Goal: Information Seeking & Learning: Learn about a topic

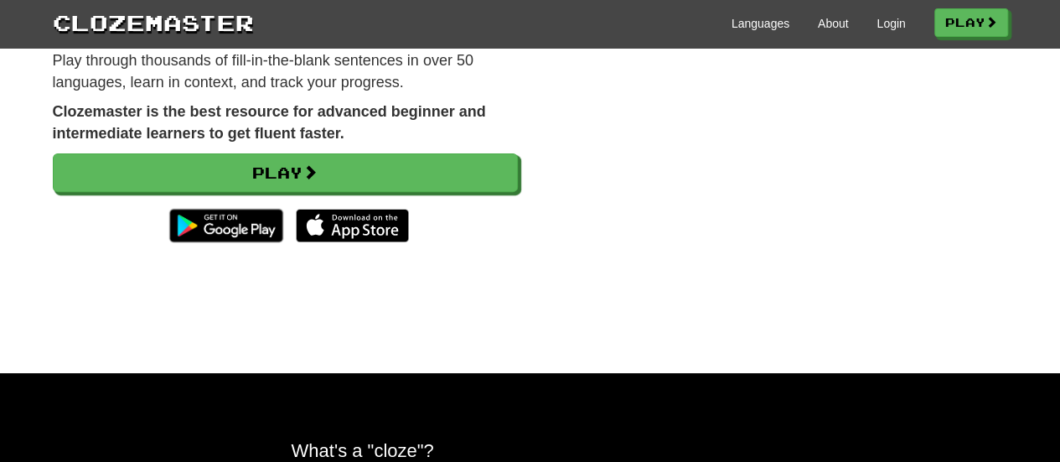
scroll to position [216, 0]
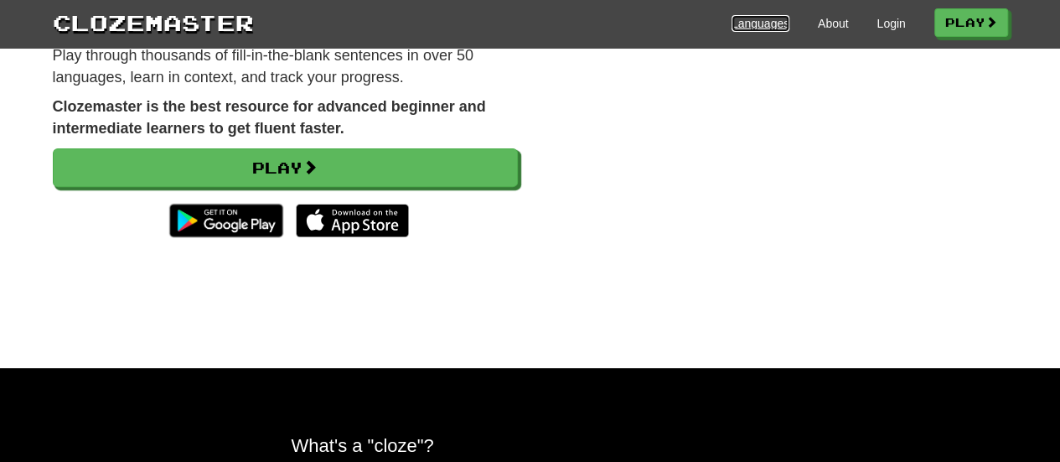
click at [763, 28] on link "Languages" at bounding box center [761, 23] width 58 height 17
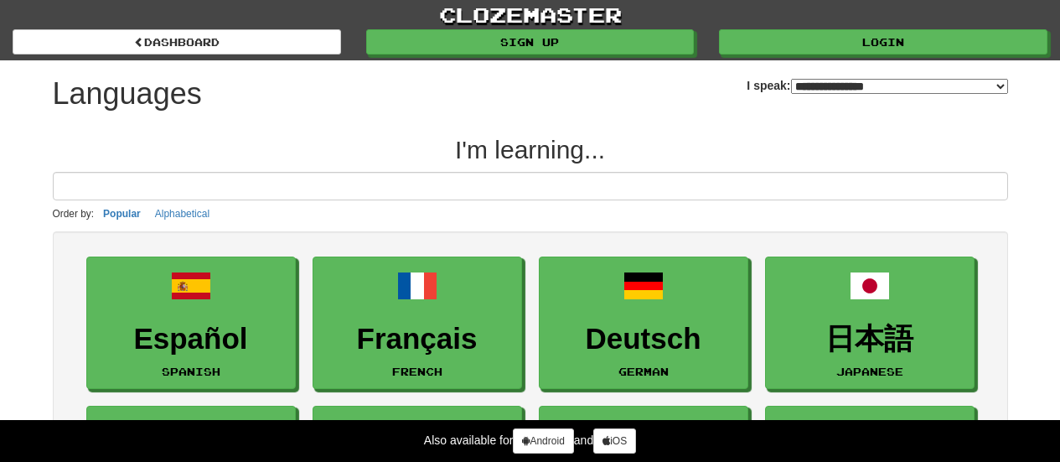
select select "*******"
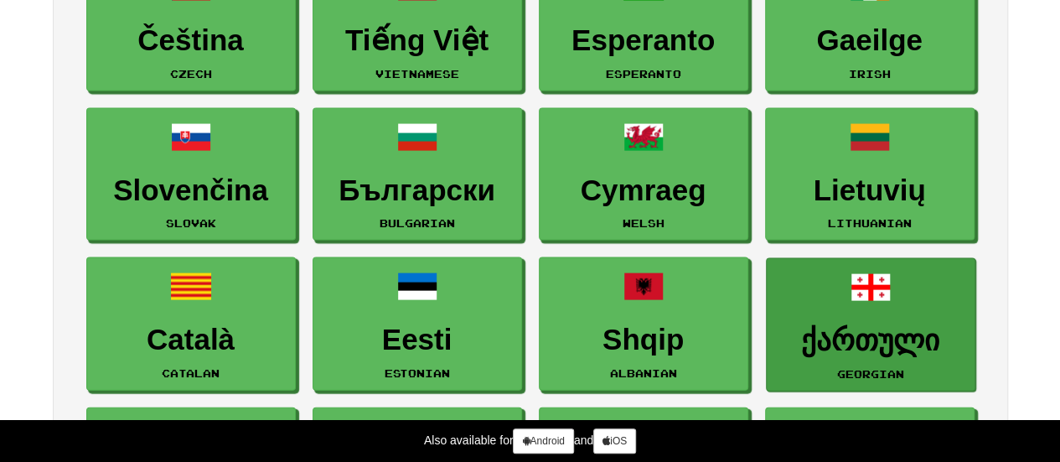
scroll to position [1649, 0]
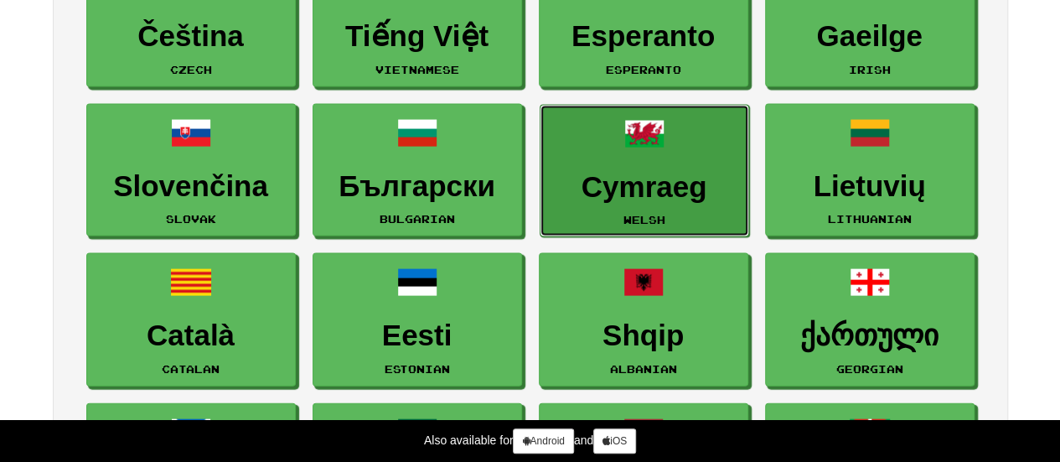
click at [654, 175] on h3 "Cymraeg" at bounding box center [644, 187] width 191 height 33
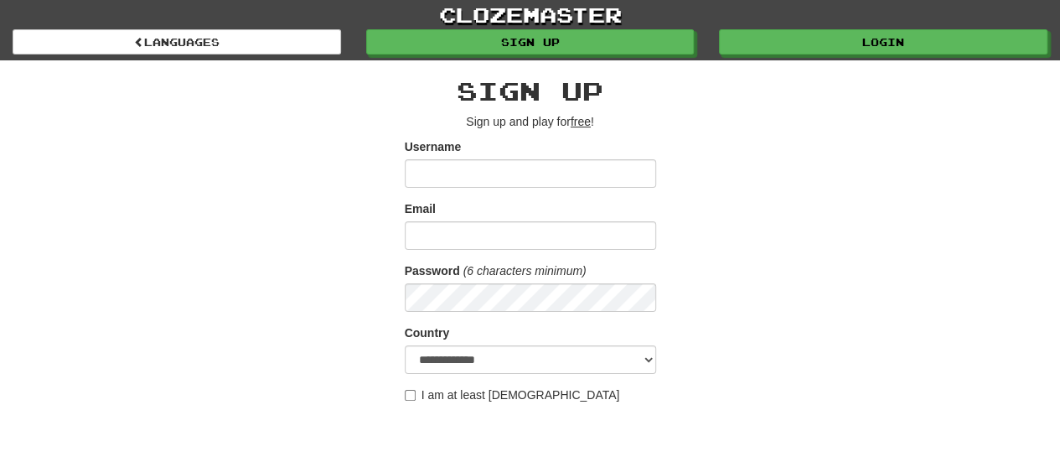
click at [435, 170] on input "Username" at bounding box center [531, 173] width 252 height 29
click at [424, 175] on input "Username" at bounding box center [531, 173] width 252 height 29
click at [815, 160] on div "**********" at bounding box center [530, 353] width 981 height 586
drag, startPoint x: 446, startPoint y: 174, endPoint x: 453, endPoint y: 185, distance: 13.5
click at [446, 174] on input "*****" at bounding box center [531, 173] width 252 height 29
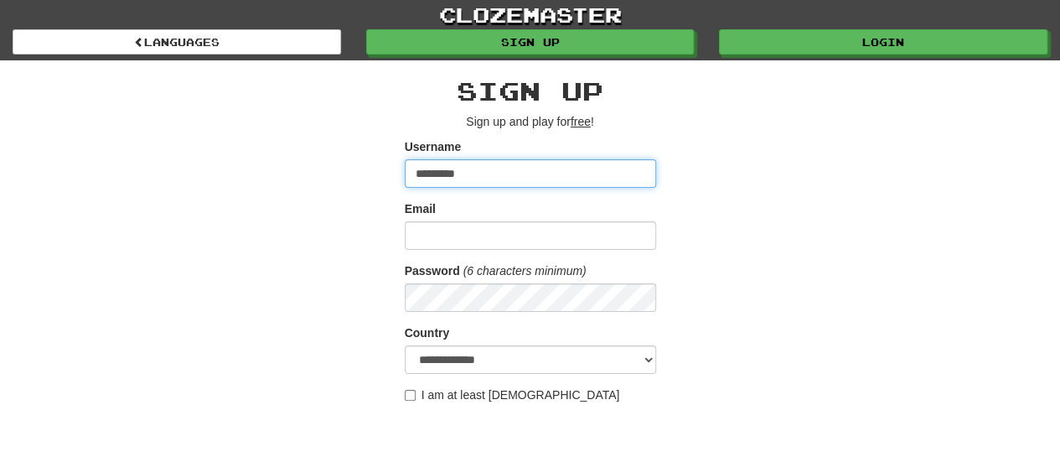
type input "*********"
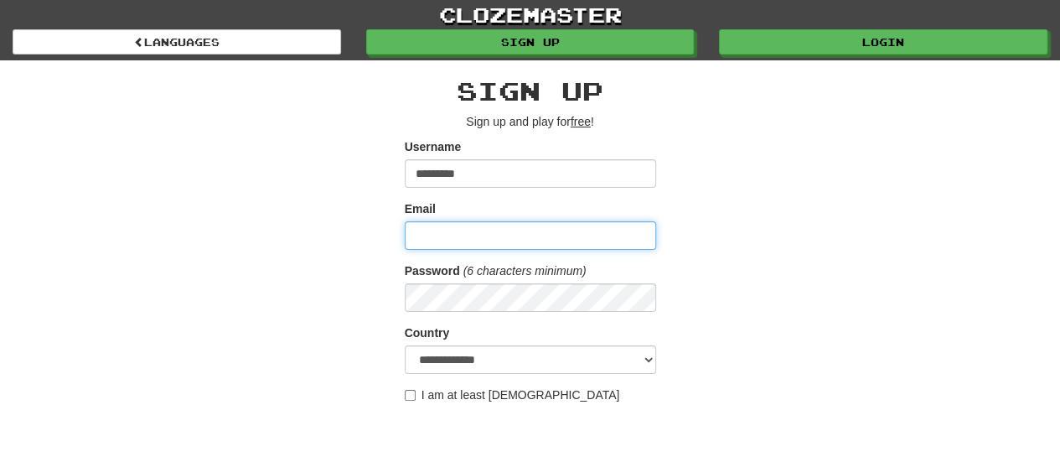
click at [425, 230] on input "Email" at bounding box center [531, 235] width 252 height 29
type input "**********"
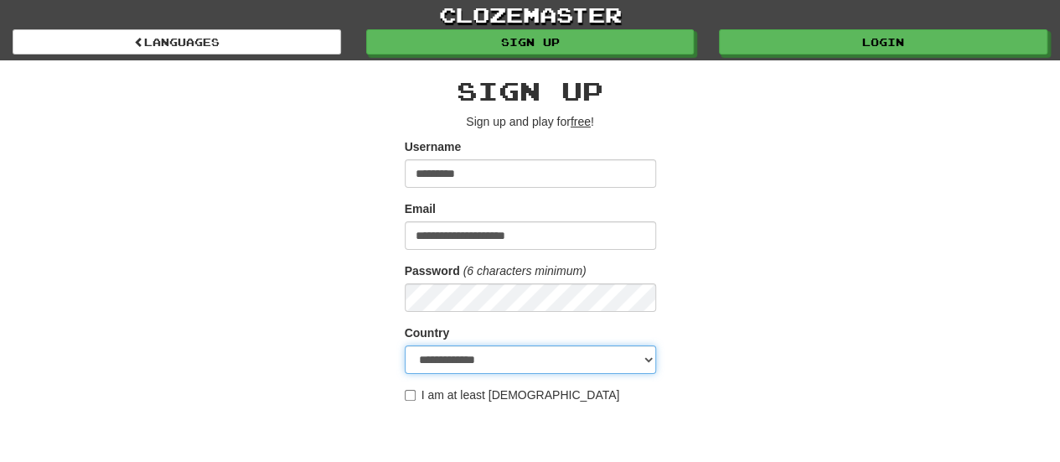
select select "**"
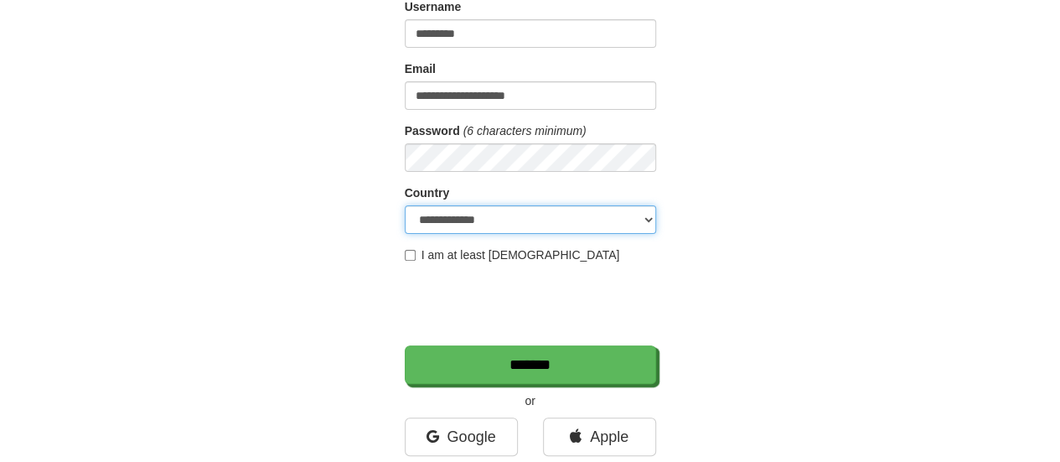
scroll to position [149, 0]
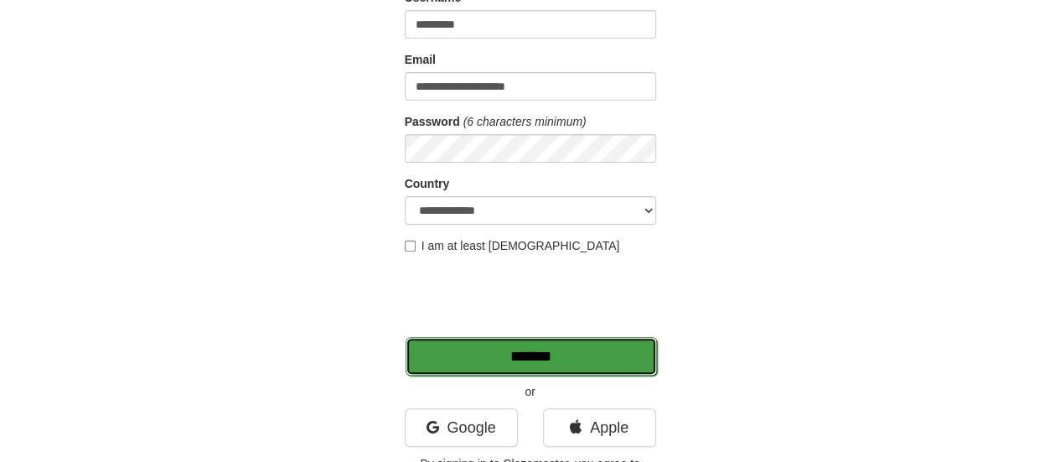
click at [524, 351] on input "*******" at bounding box center [532, 356] width 252 height 39
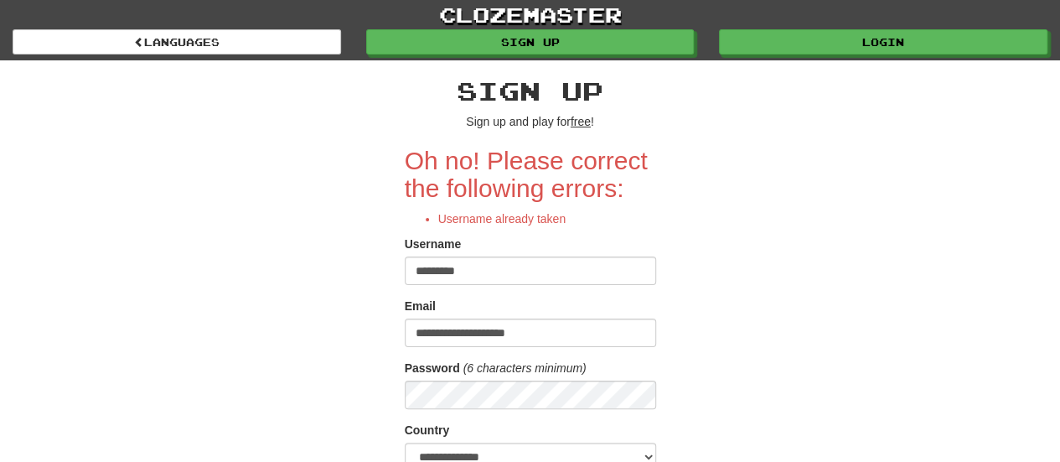
click at [475, 272] on input "*********" at bounding box center [531, 271] width 252 height 29
type input "*"
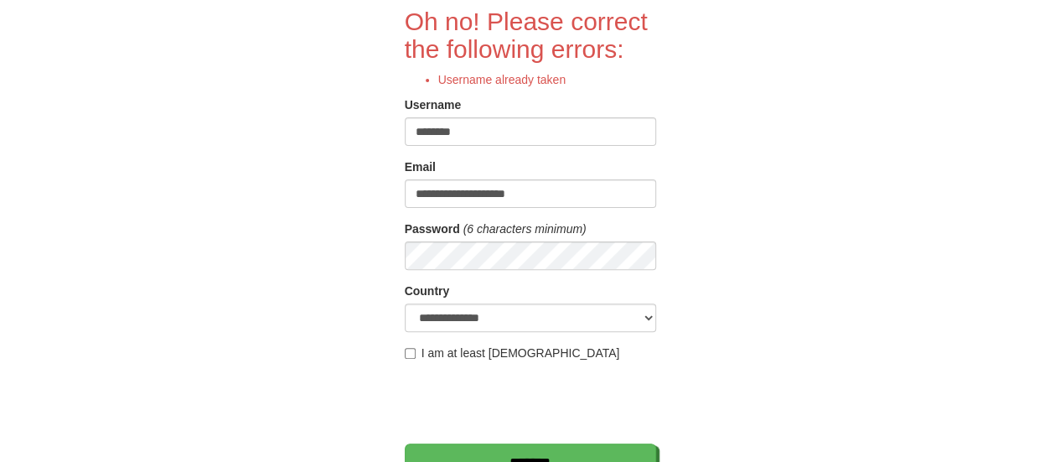
scroll to position [148, 0]
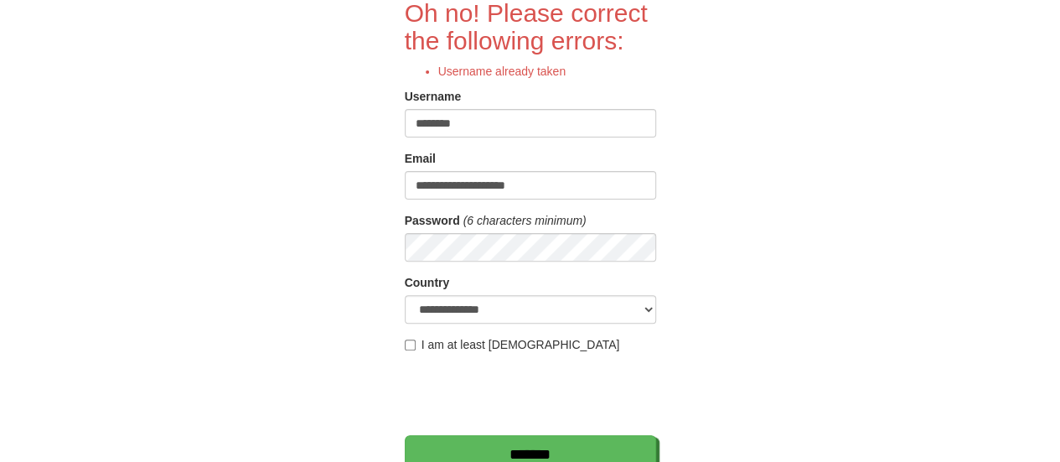
type input "********"
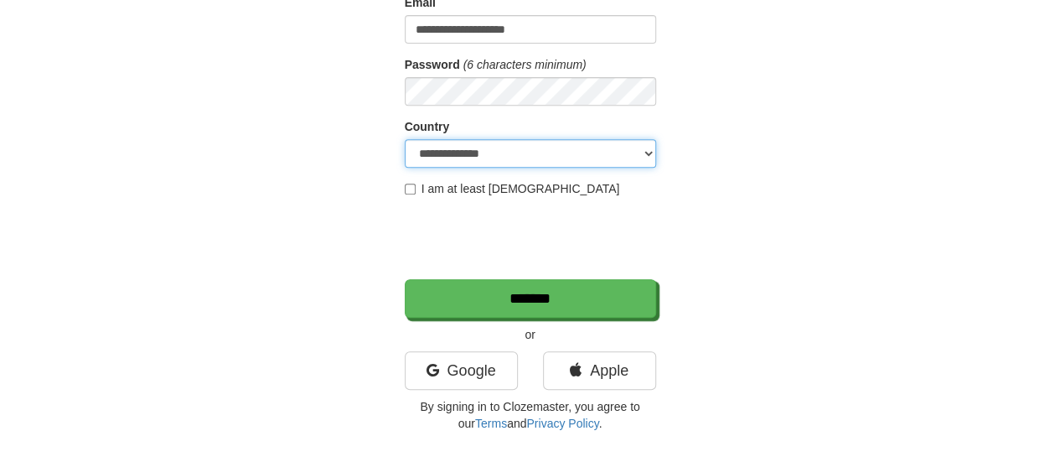
scroll to position [324, 0]
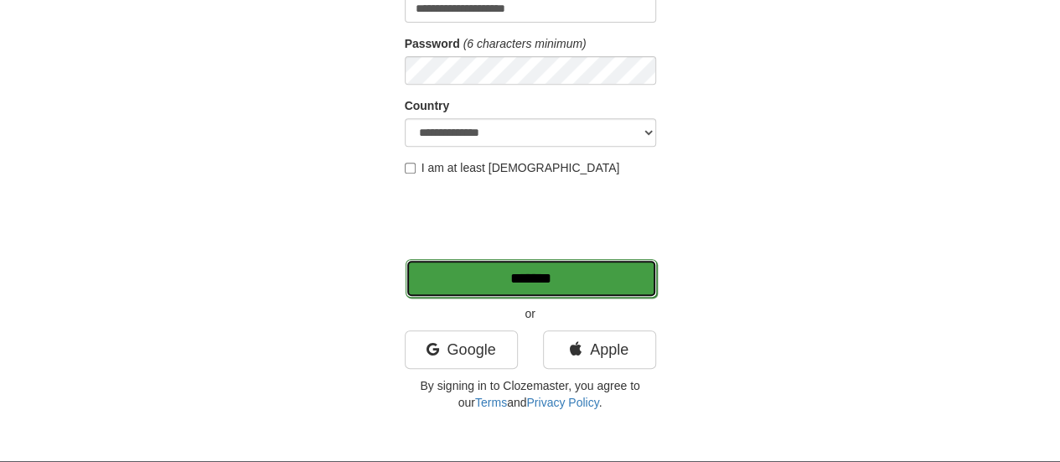
click at [528, 271] on input "*******" at bounding box center [532, 278] width 252 height 39
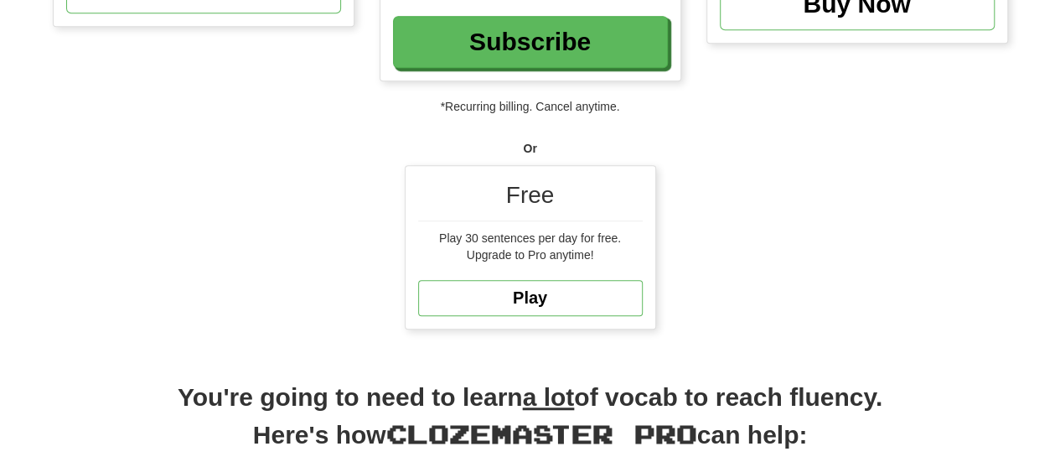
scroll to position [466, 0]
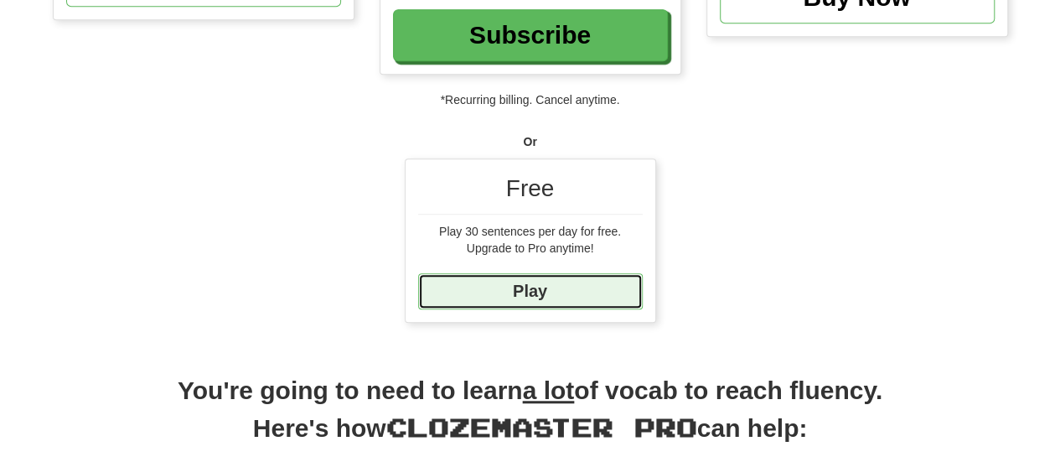
click at [533, 285] on link "Play" at bounding box center [530, 291] width 225 height 36
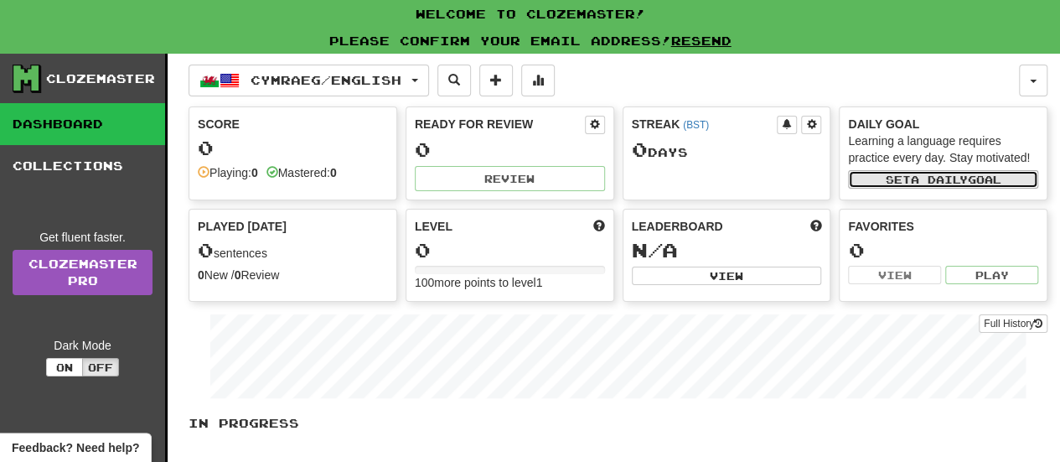
click at [956, 174] on span "a daily" at bounding box center [939, 180] width 57 height 12
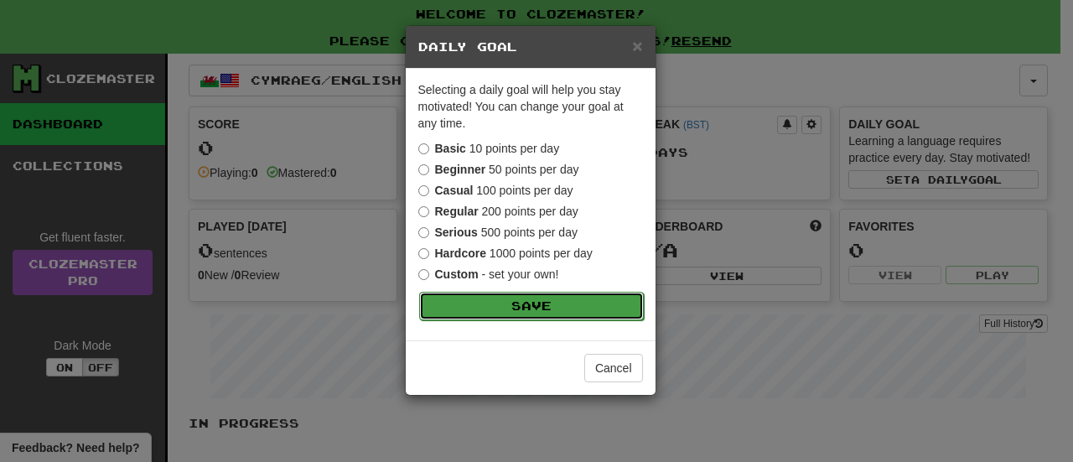
click at [536, 303] on button "Save" at bounding box center [531, 306] width 225 height 29
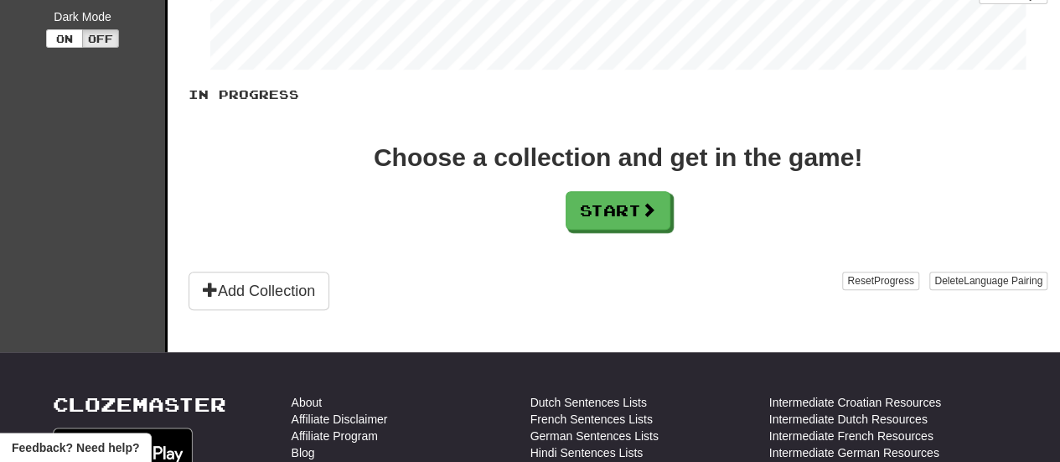
scroll to position [340, 0]
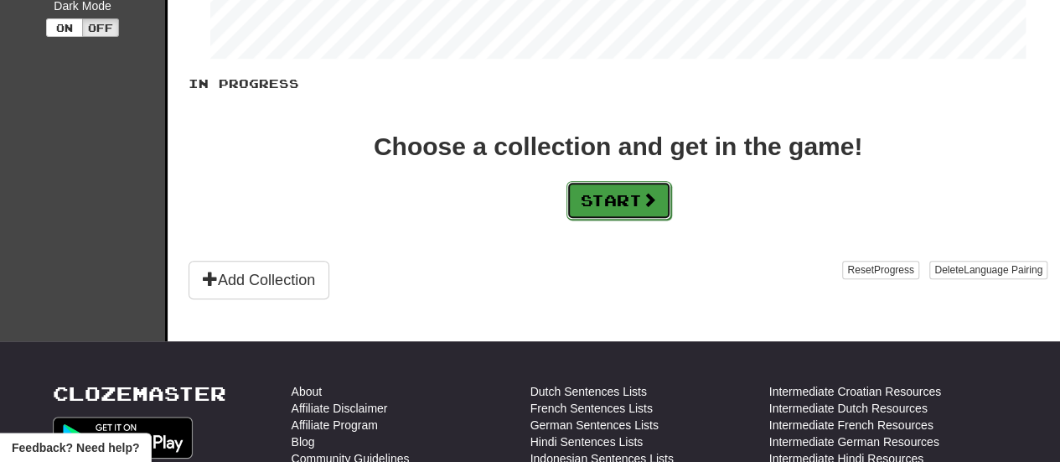
click at [639, 188] on button "Start" at bounding box center [619, 200] width 105 height 39
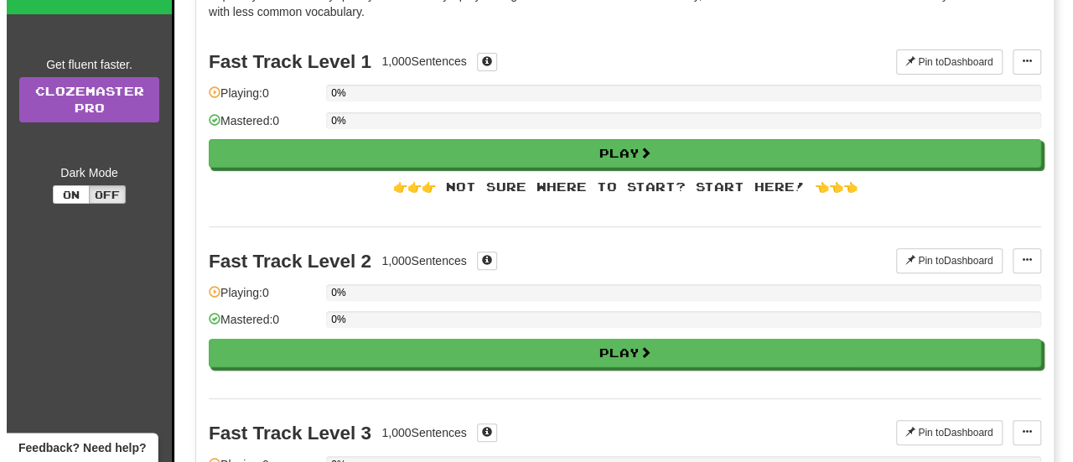
scroll to position [183, 0]
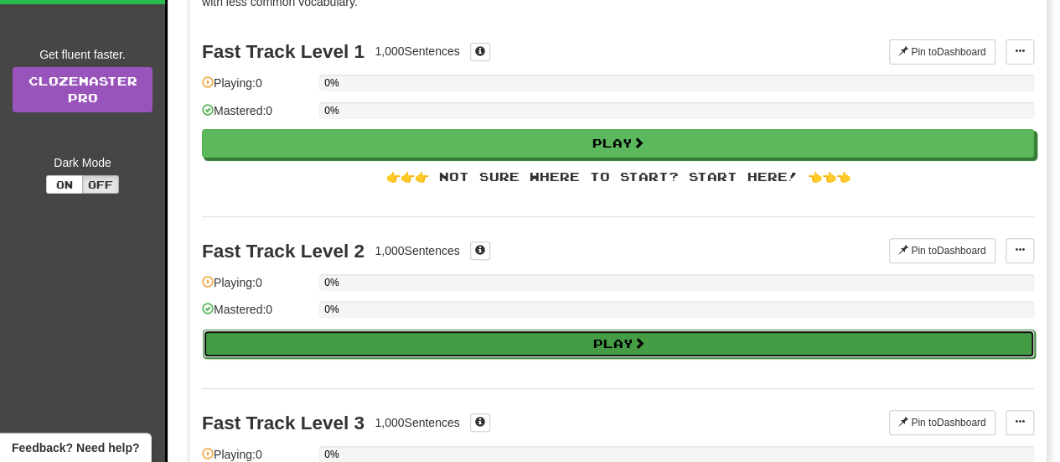
click at [630, 337] on button "Play" at bounding box center [619, 343] width 832 height 29
select select "**"
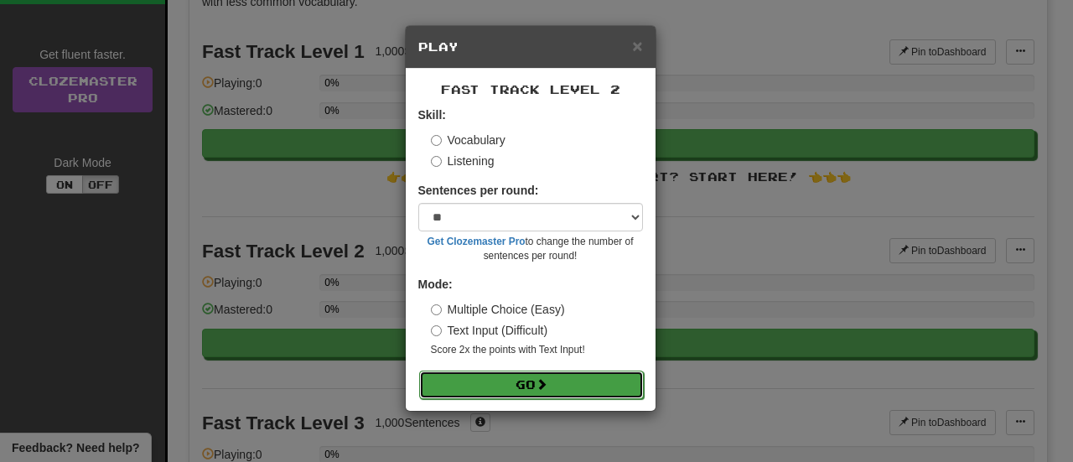
click at [519, 386] on button "Go" at bounding box center [531, 385] width 225 height 29
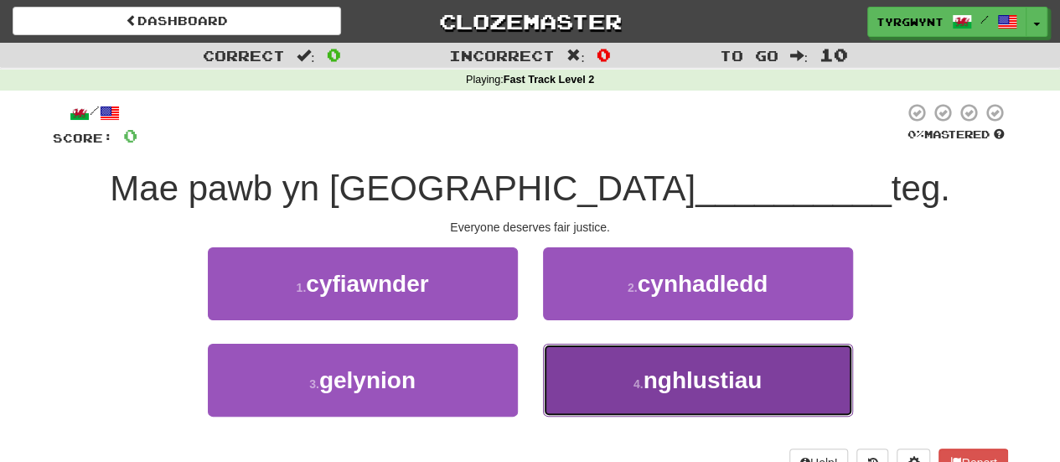
click at [705, 380] on span "nghlustiau" at bounding box center [703, 380] width 119 height 26
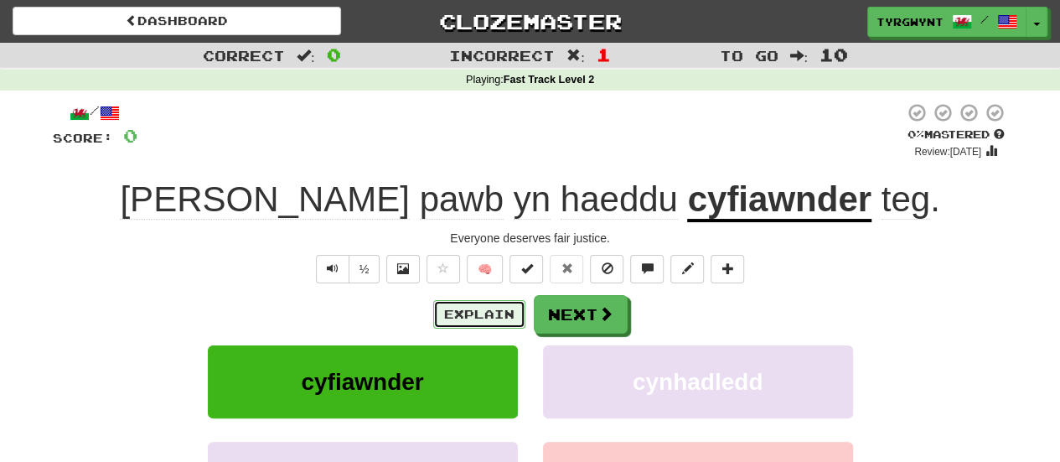
click at [481, 311] on button "Explain" at bounding box center [479, 314] width 92 height 29
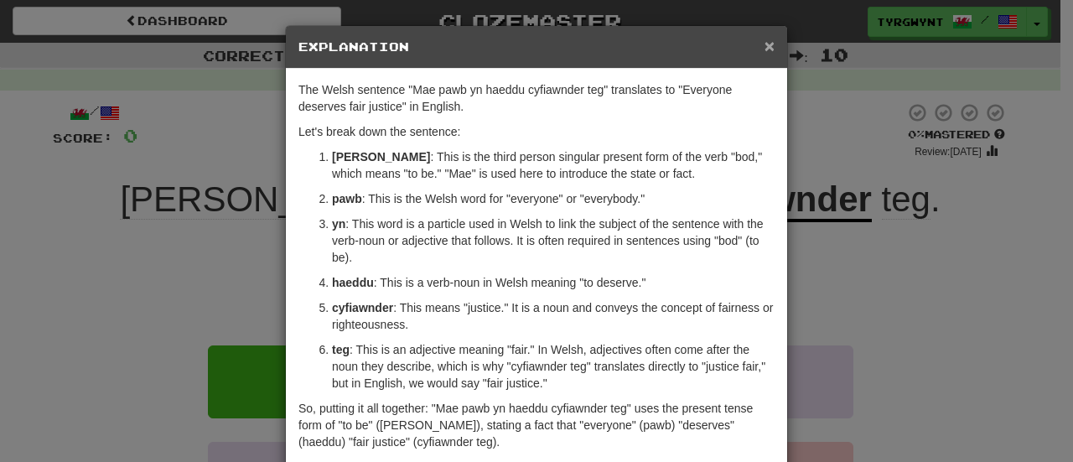
click at [765, 45] on span "×" at bounding box center [770, 45] width 10 height 19
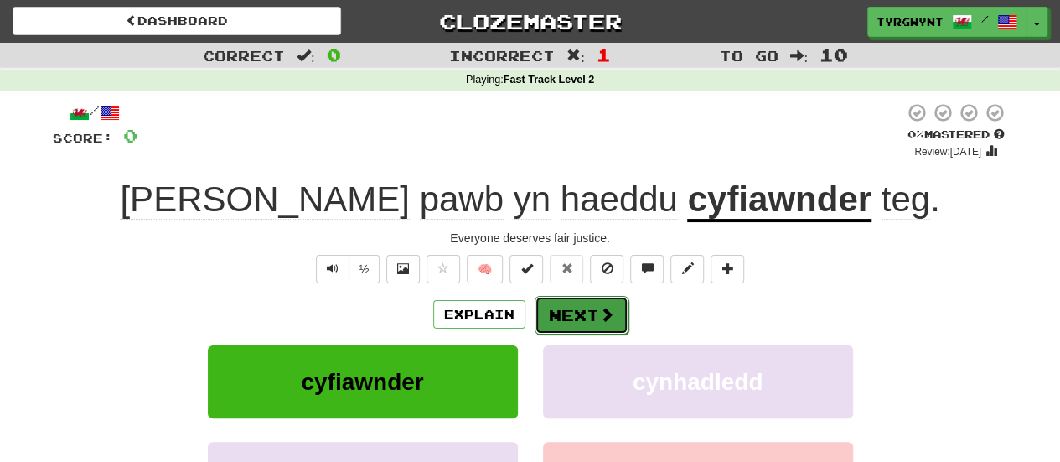
click at [583, 306] on button "Next" at bounding box center [582, 315] width 94 height 39
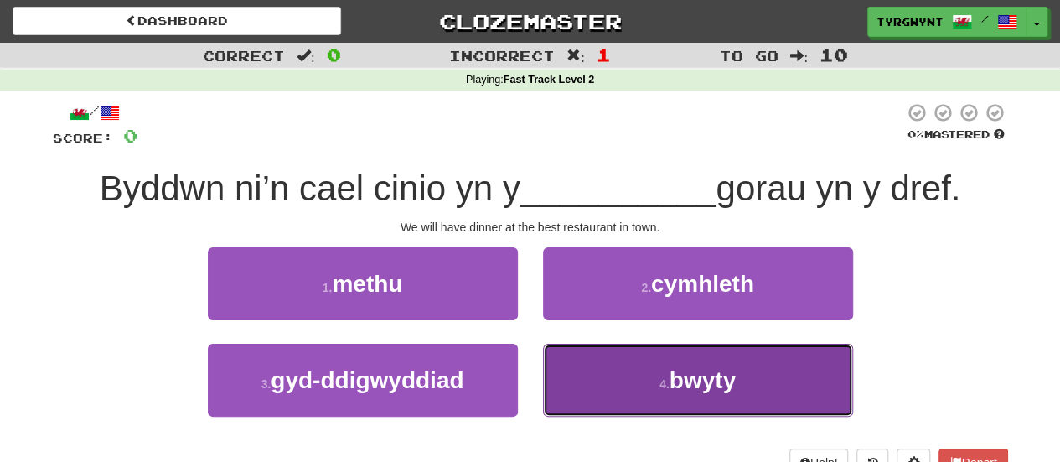
click at [717, 386] on span "bwyty" at bounding box center [703, 380] width 66 height 26
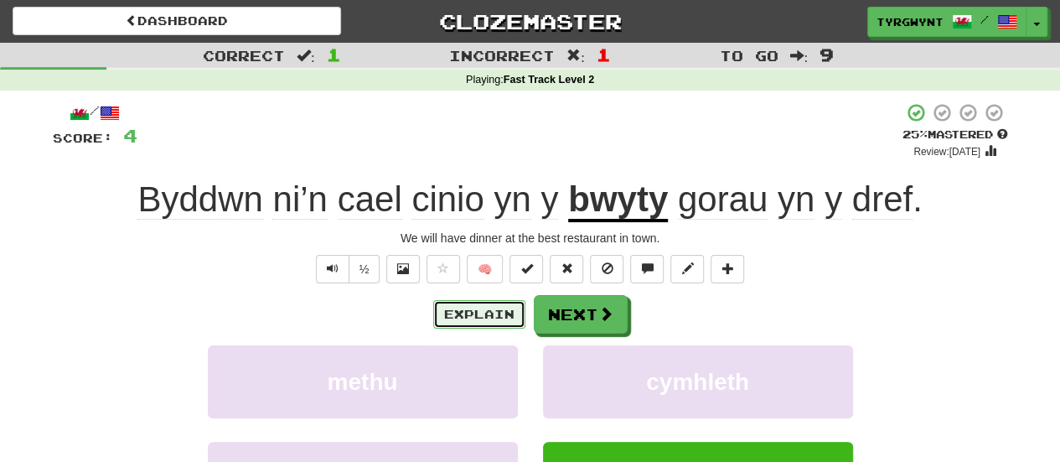
click at [473, 308] on button "Explain" at bounding box center [479, 314] width 92 height 29
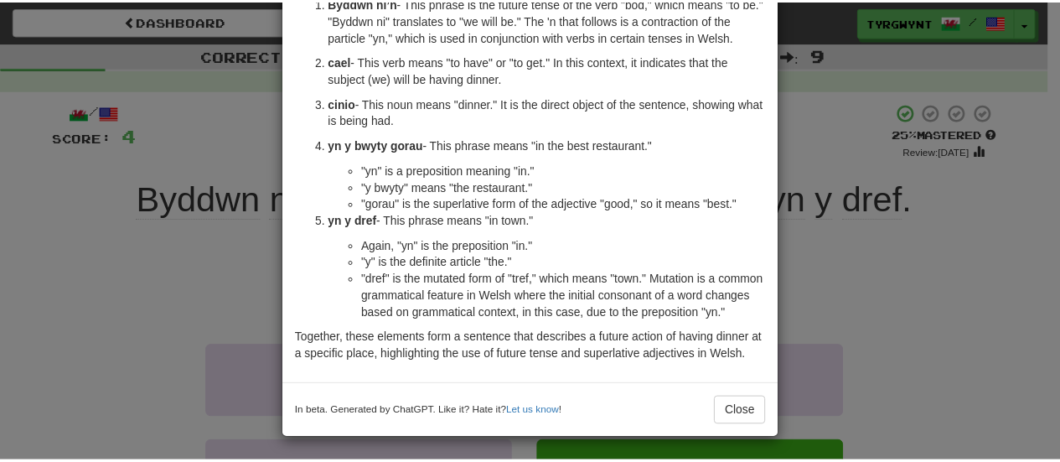
scroll to position [129, 0]
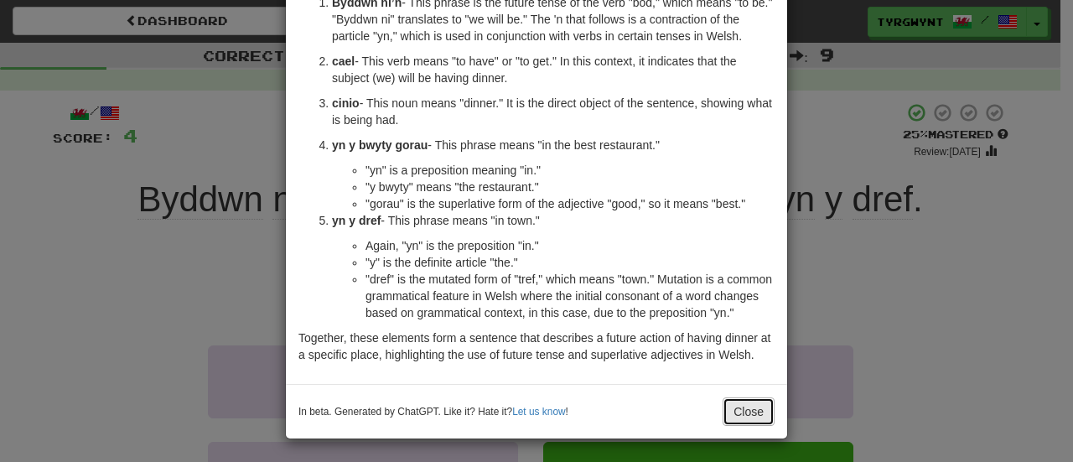
click at [736, 410] on button "Close" at bounding box center [749, 411] width 52 height 29
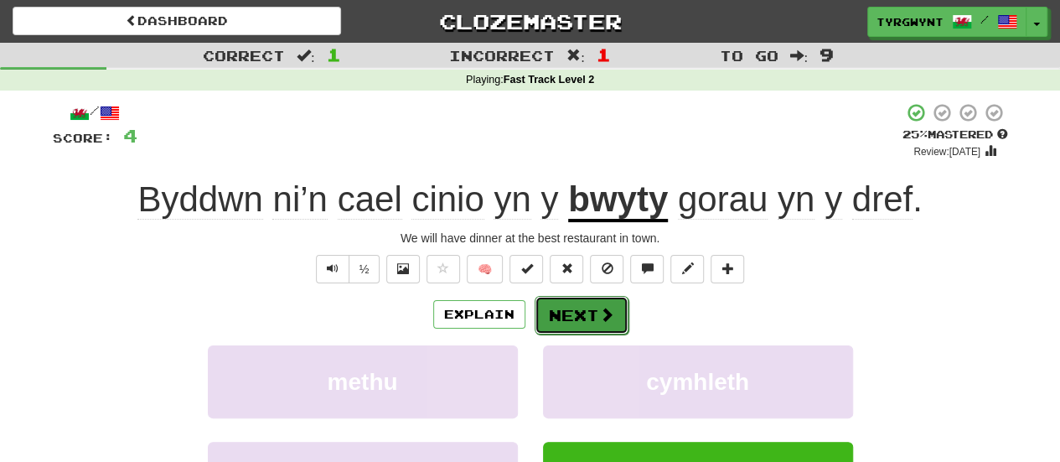
click at [578, 315] on button "Next" at bounding box center [582, 315] width 94 height 39
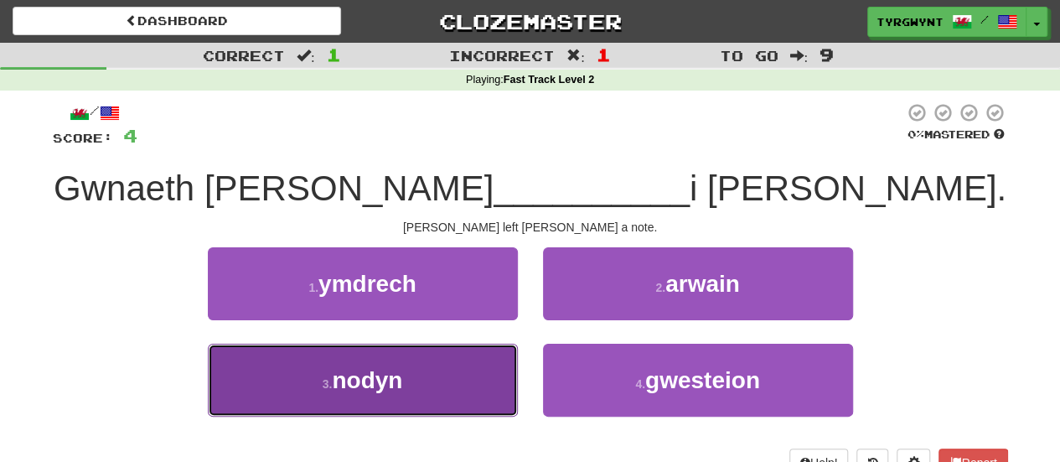
click at [369, 386] on span "nodyn" at bounding box center [367, 380] width 70 height 26
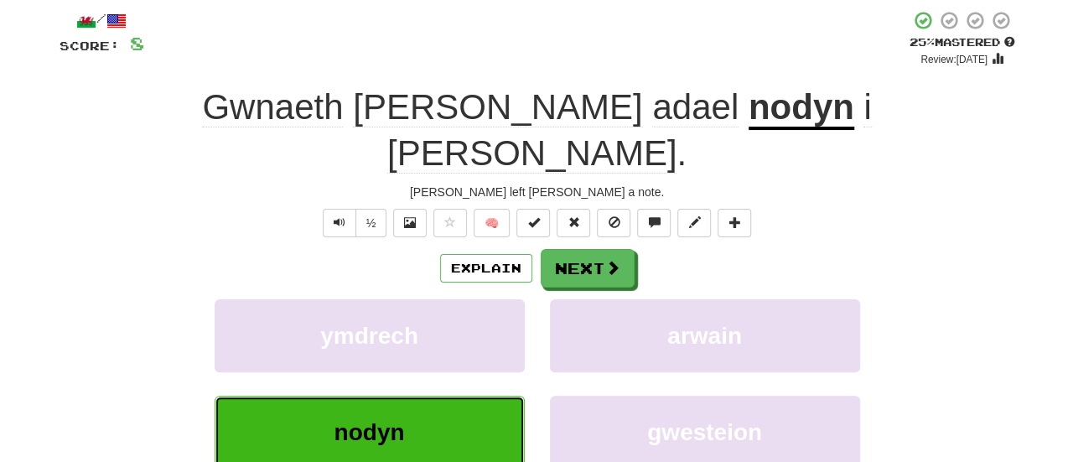
scroll to position [95, 0]
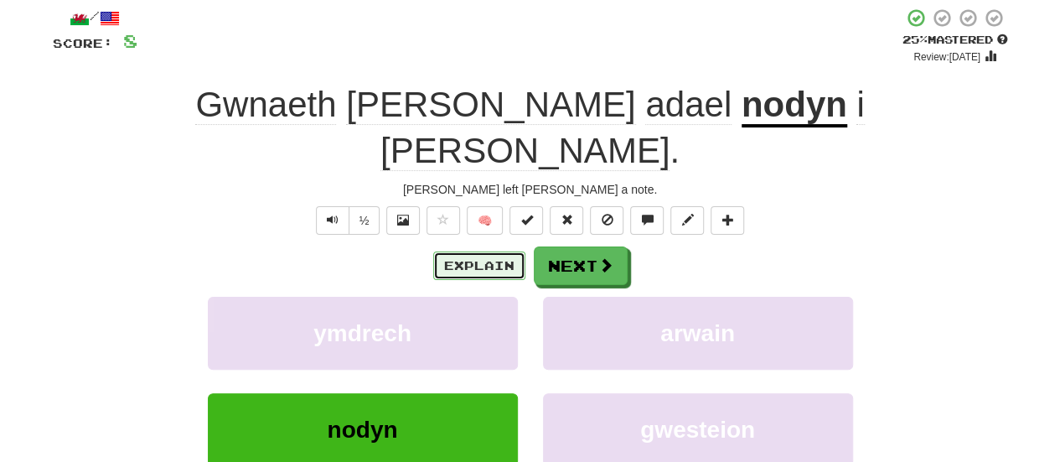
click at [480, 252] on button "Explain" at bounding box center [479, 266] width 92 height 29
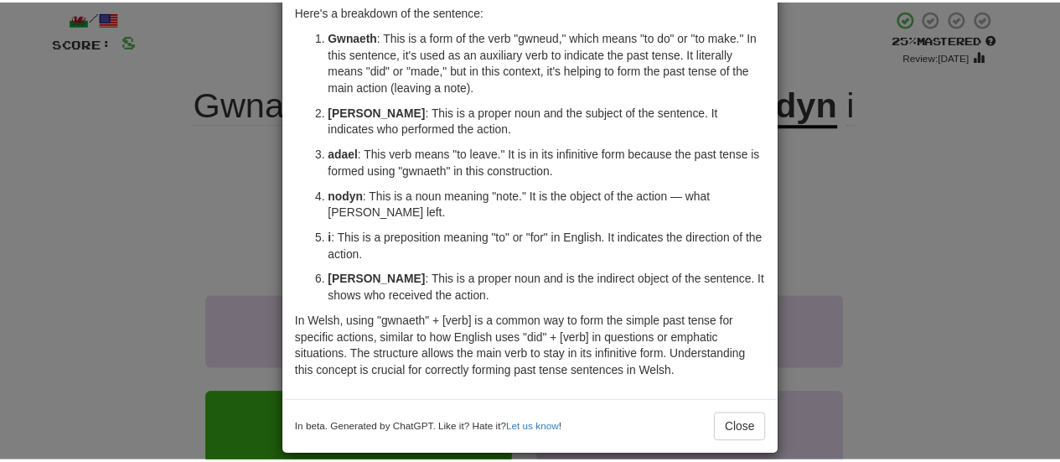
scroll to position [121, 0]
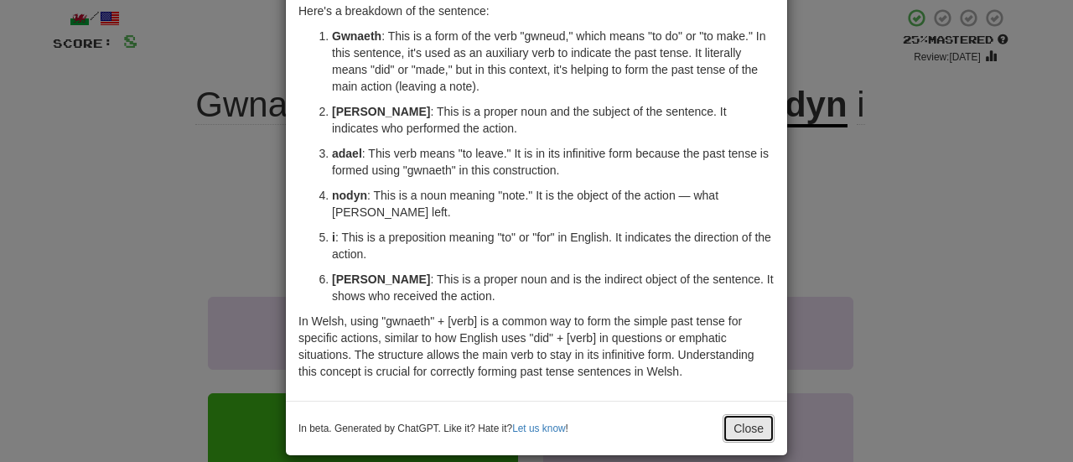
click at [746, 414] on button "Close" at bounding box center [749, 428] width 52 height 29
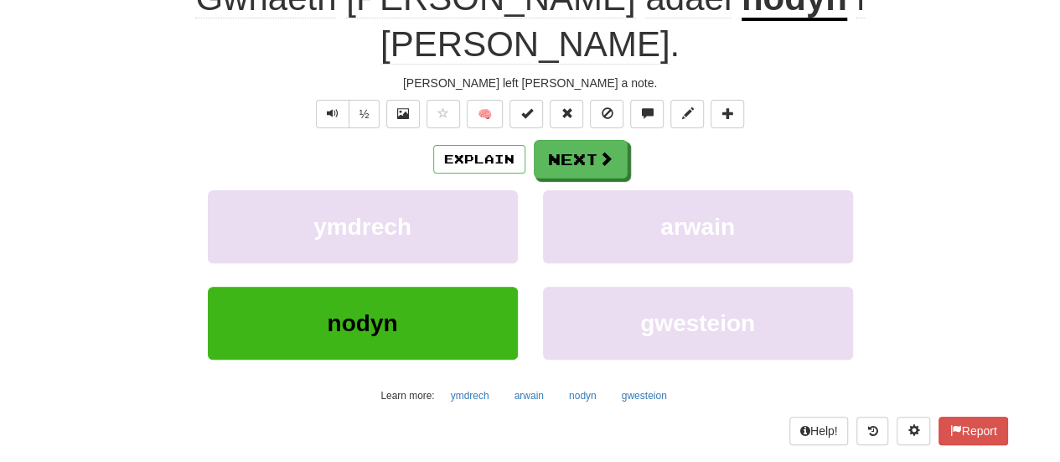
scroll to position [193, 0]
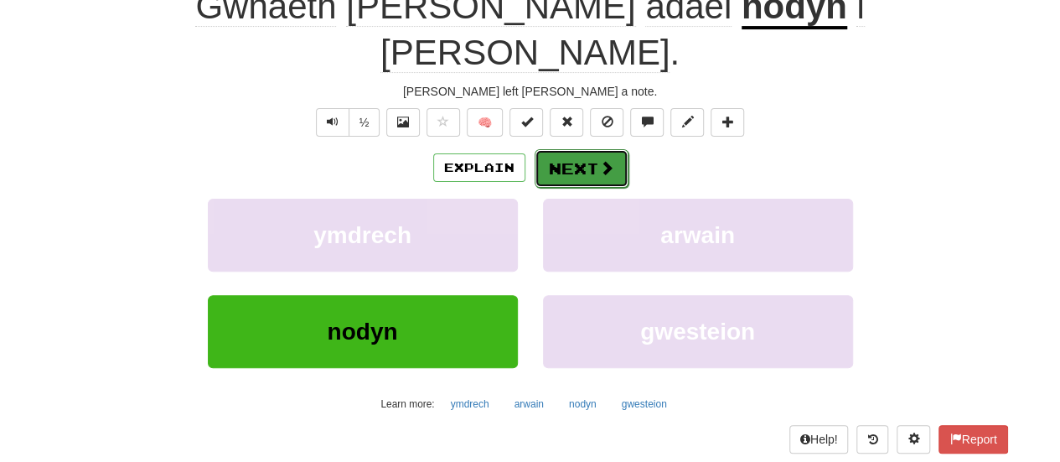
click at [583, 149] on button "Next" at bounding box center [582, 168] width 94 height 39
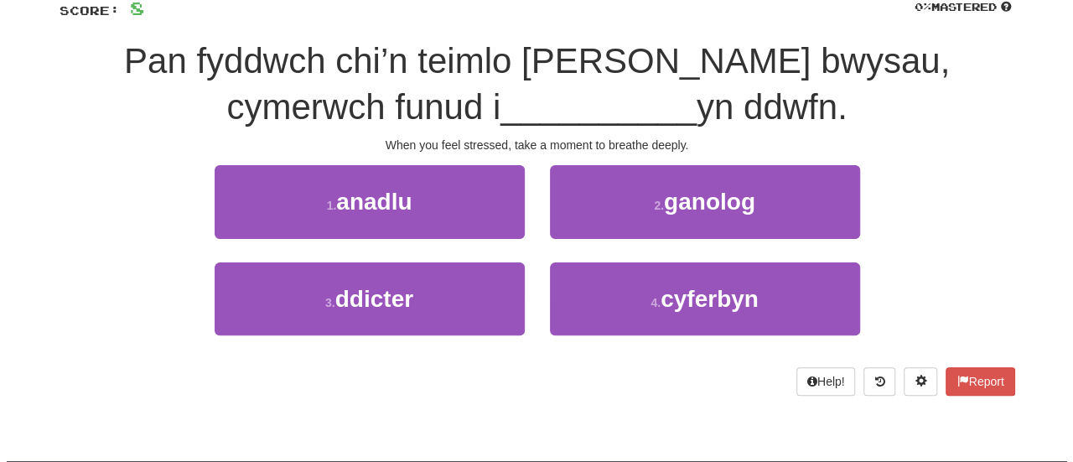
scroll to position [116, 0]
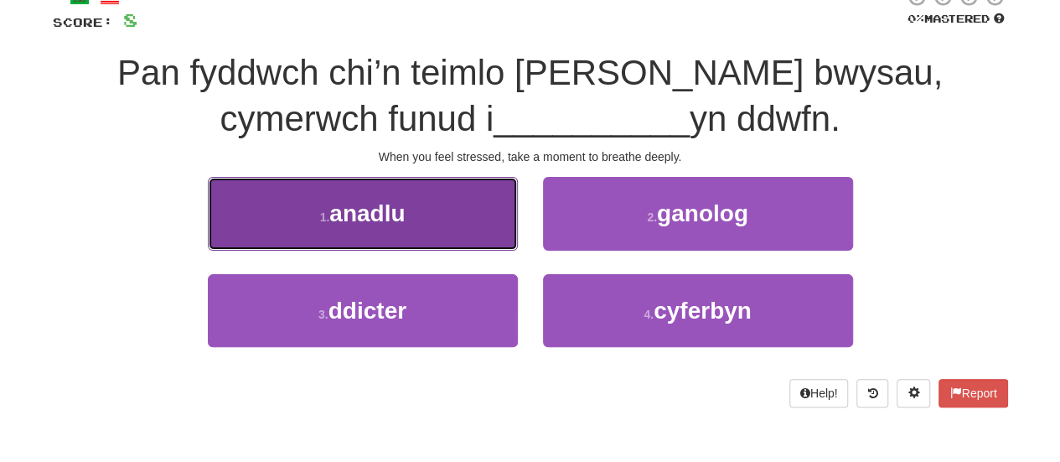
click at [384, 205] on span "anadlu" at bounding box center [366, 213] width 75 height 26
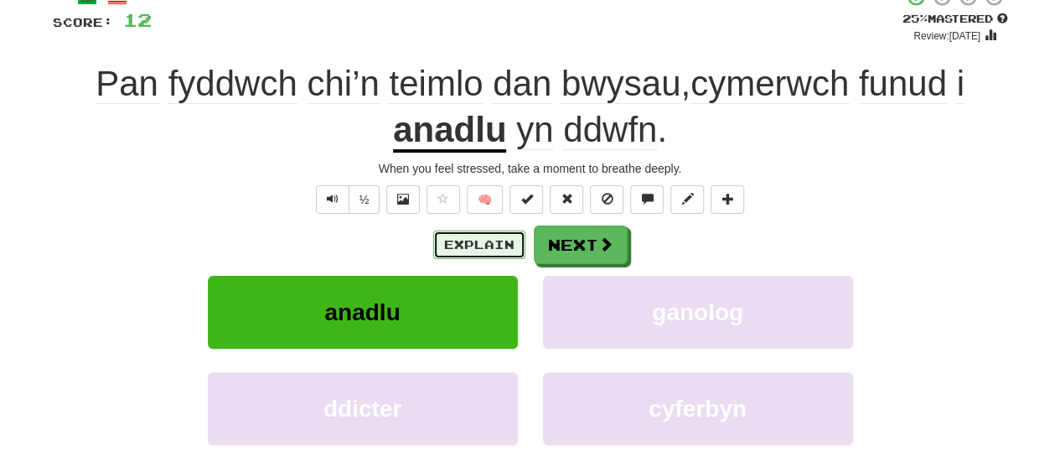
click at [484, 236] on button "Explain" at bounding box center [479, 245] width 92 height 29
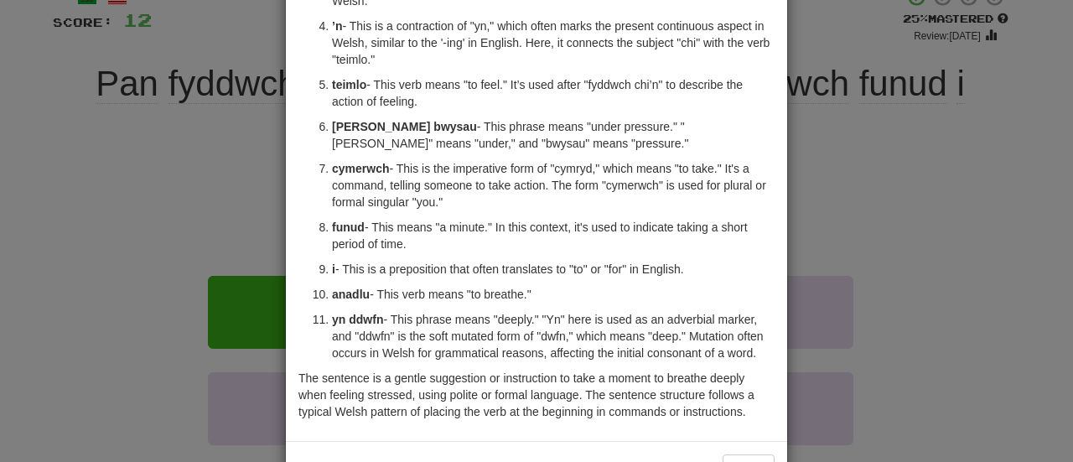
scroll to position [288, 0]
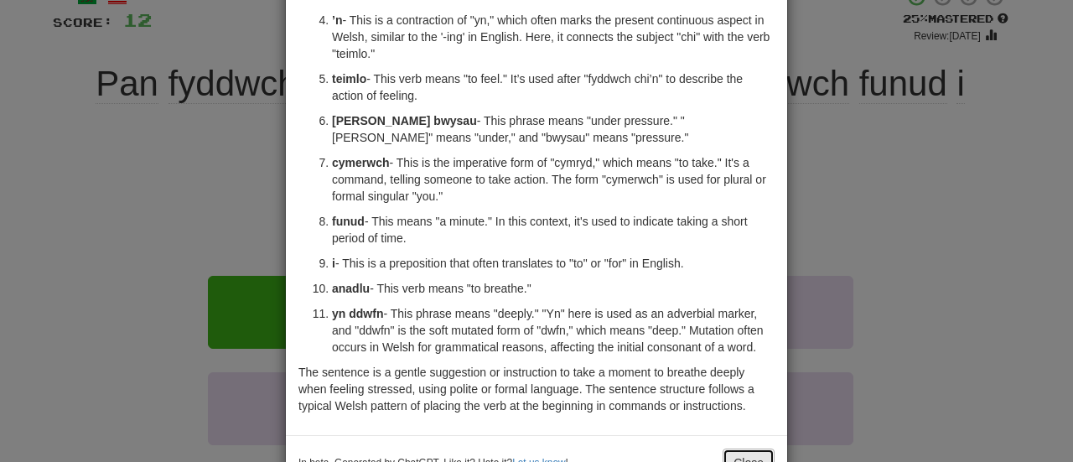
click at [734, 453] on button "Close" at bounding box center [749, 463] width 52 height 29
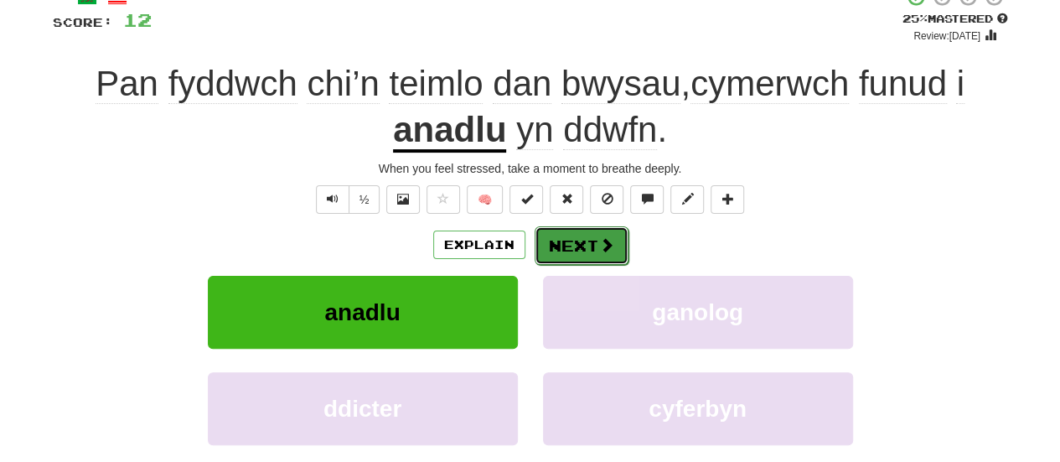
click at [576, 242] on button "Next" at bounding box center [582, 245] width 94 height 39
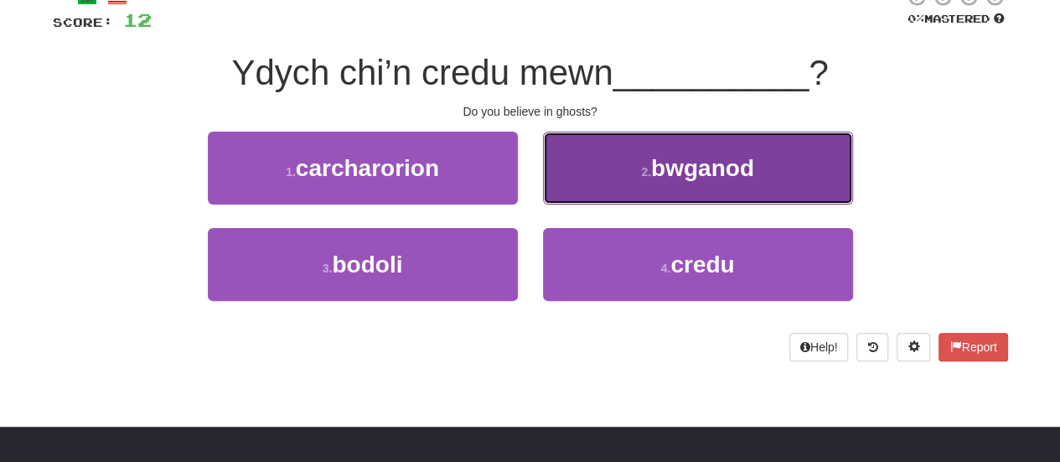
click at [729, 174] on span "bwganod" at bounding box center [702, 168] width 103 height 26
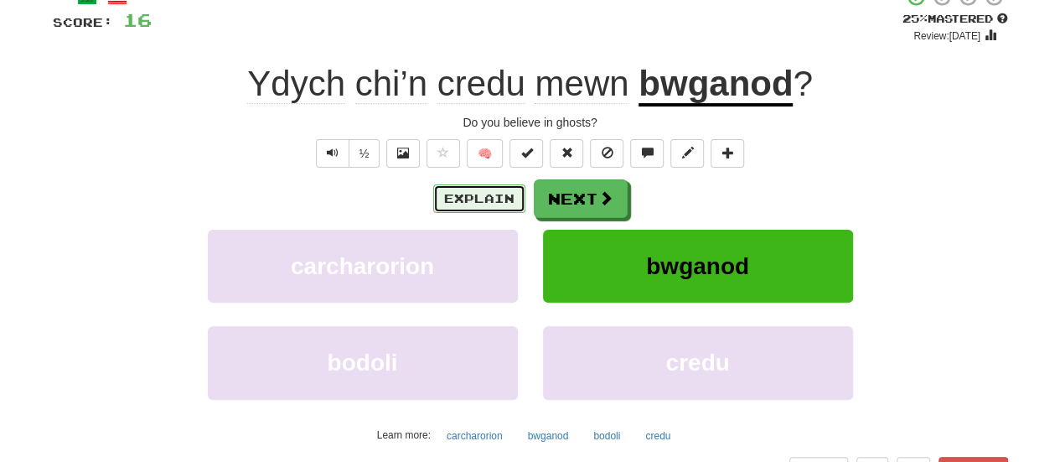
click at [480, 197] on button "Explain" at bounding box center [479, 198] width 92 height 29
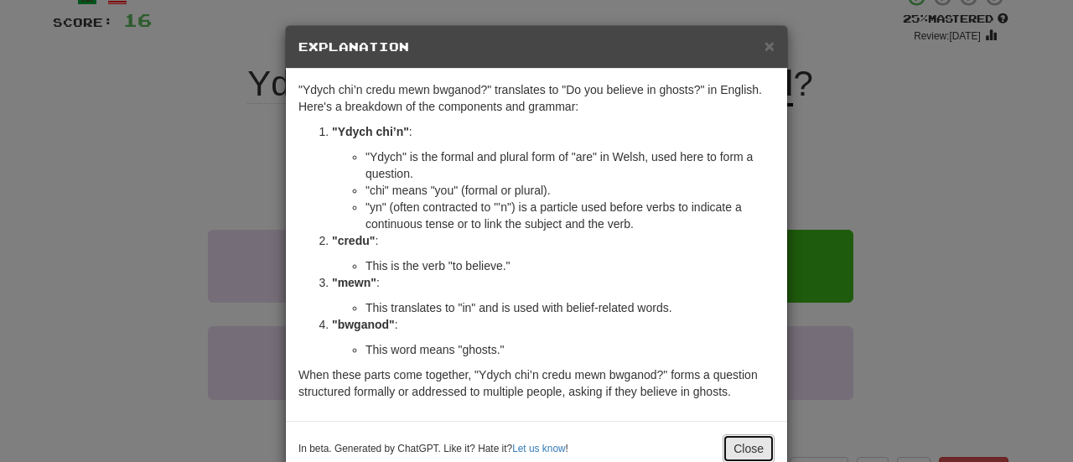
click at [729, 443] on button "Close" at bounding box center [749, 448] width 52 height 29
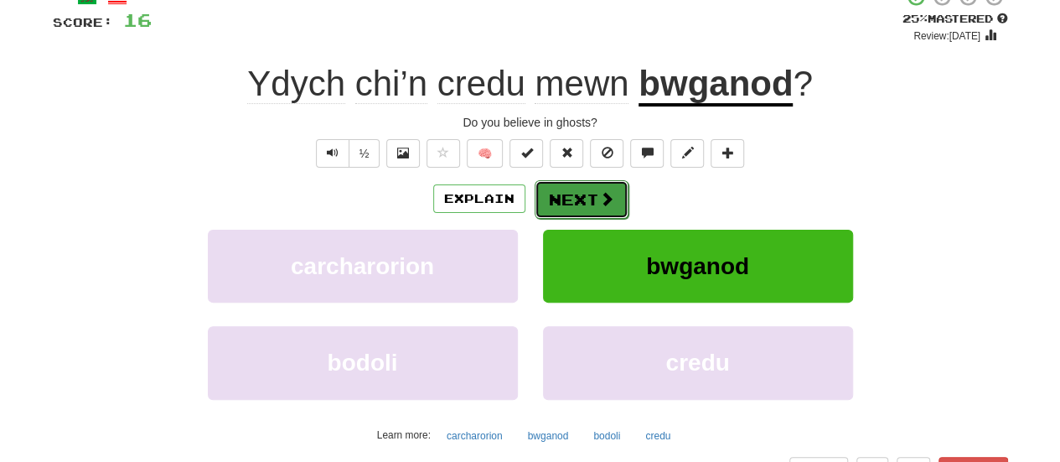
click at [568, 199] on button "Next" at bounding box center [582, 199] width 94 height 39
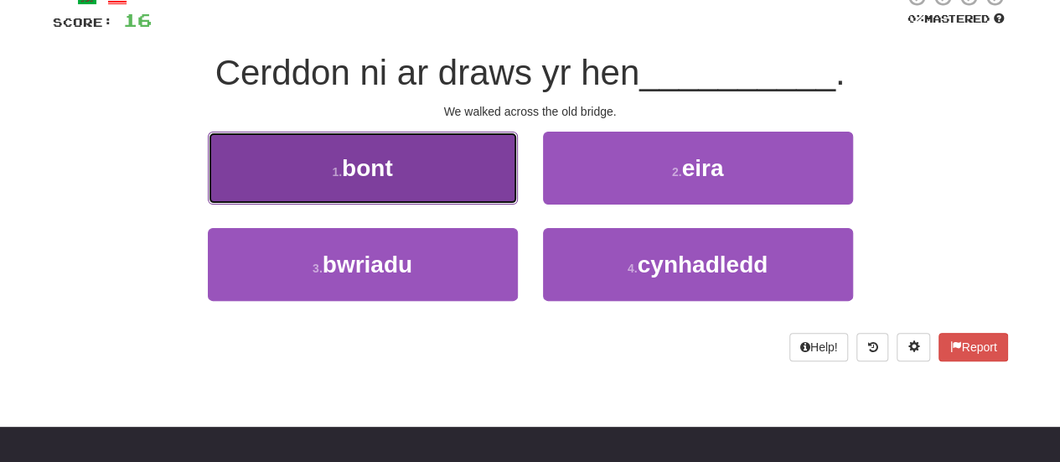
click at [376, 174] on span "bont" at bounding box center [367, 168] width 51 height 26
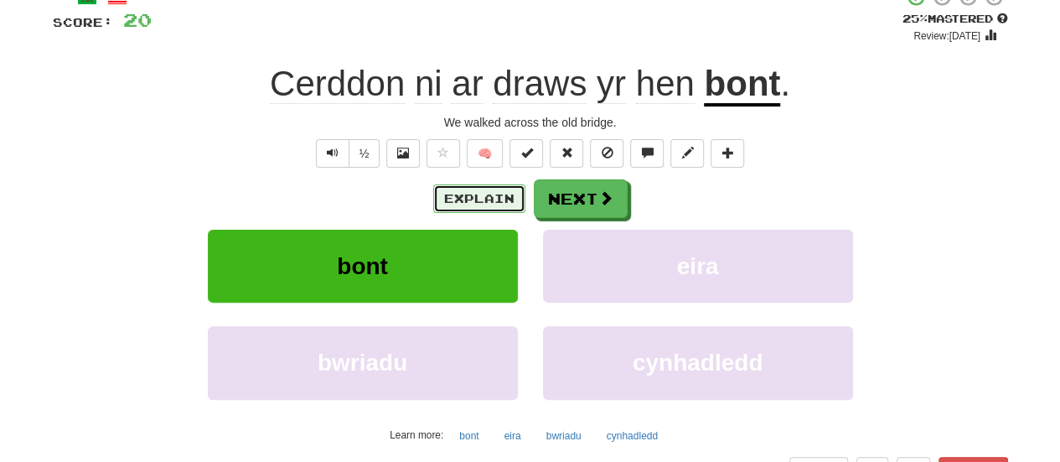
click at [478, 197] on button "Explain" at bounding box center [479, 198] width 92 height 29
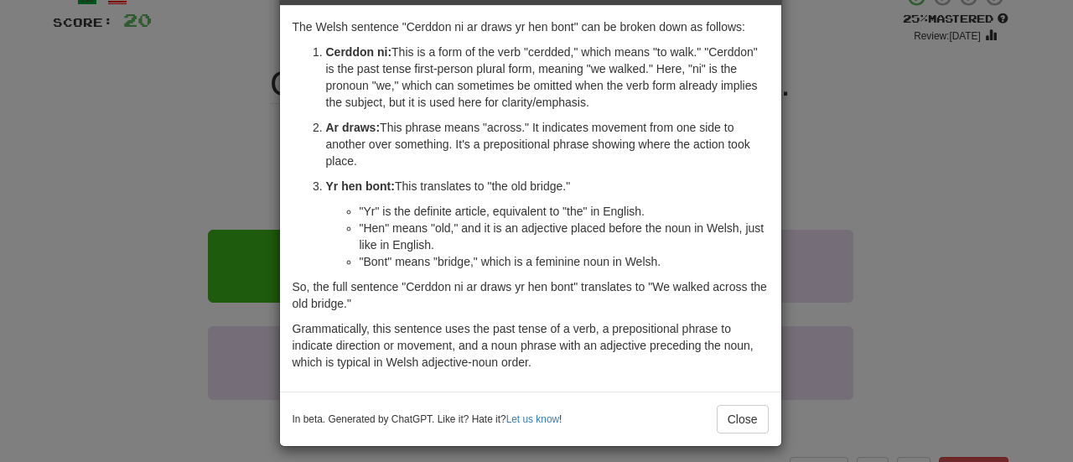
scroll to position [70, 0]
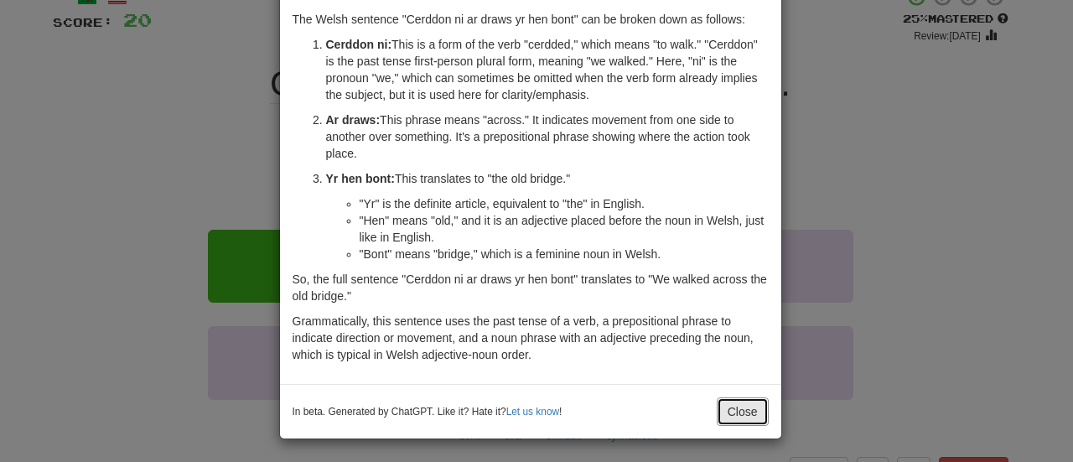
click at [743, 407] on button "Close" at bounding box center [743, 411] width 52 height 29
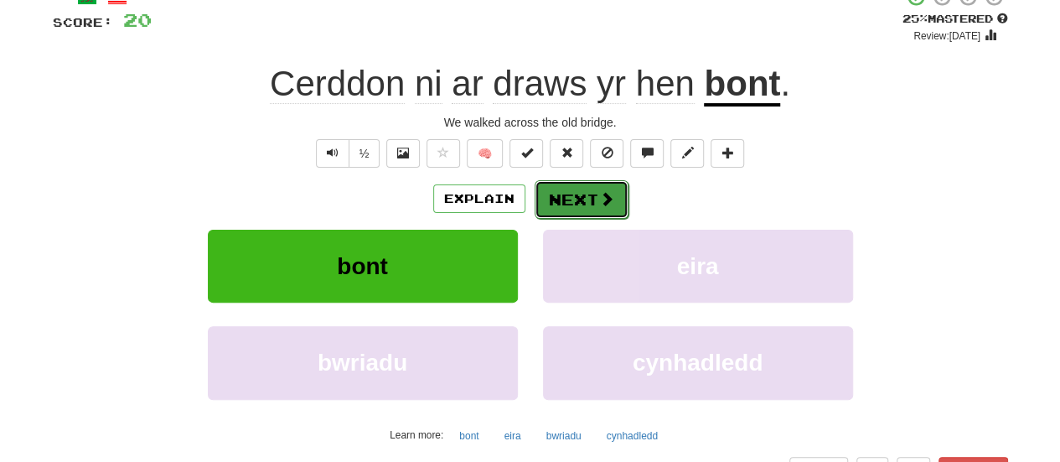
click at [577, 189] on button "Next" at bounding box center [582, 199] width 94 height 39
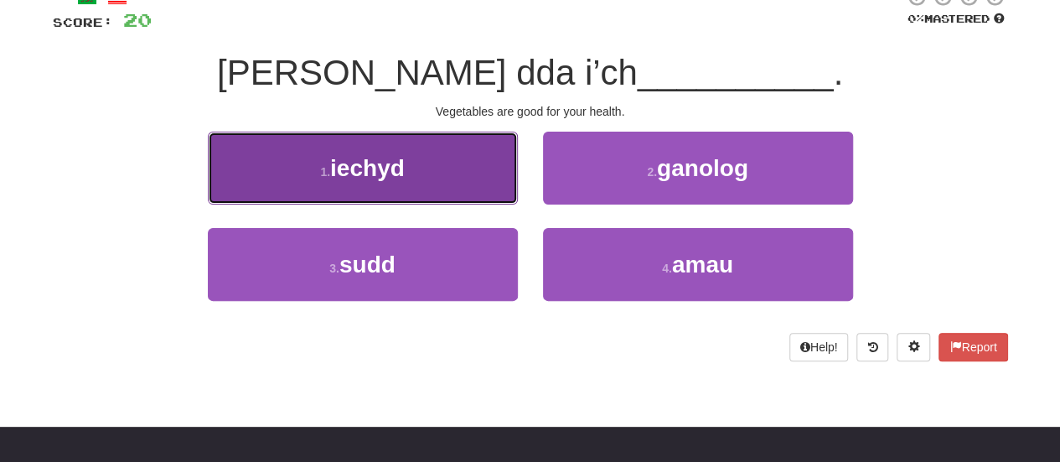
click at [381, 172] on span "iechyd" at bounding box center [367, 168] width 75 height 26
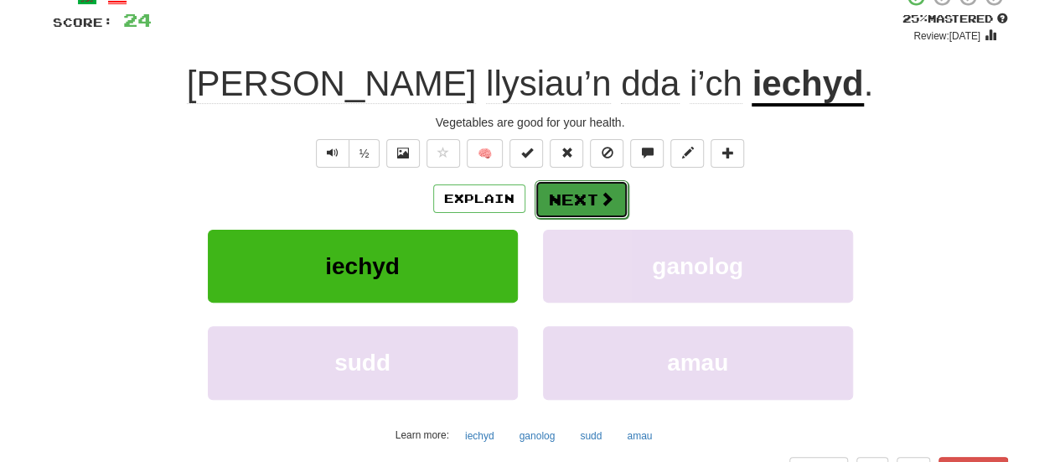
click at [578, 194] on button "Next" at bounding box center [582, 199] width 94 height 39
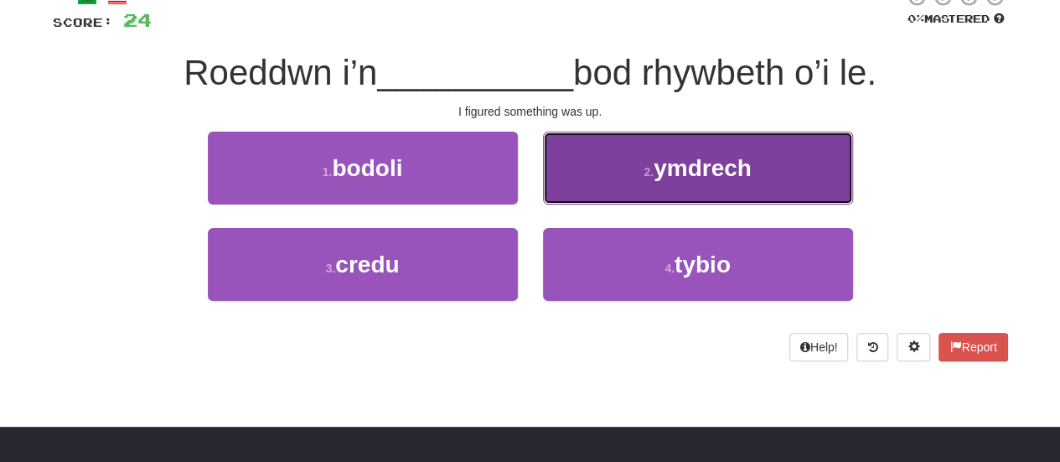
click at [711, 173] on span "ymdrech" at bounding box center [703, 168] width 98 height 26
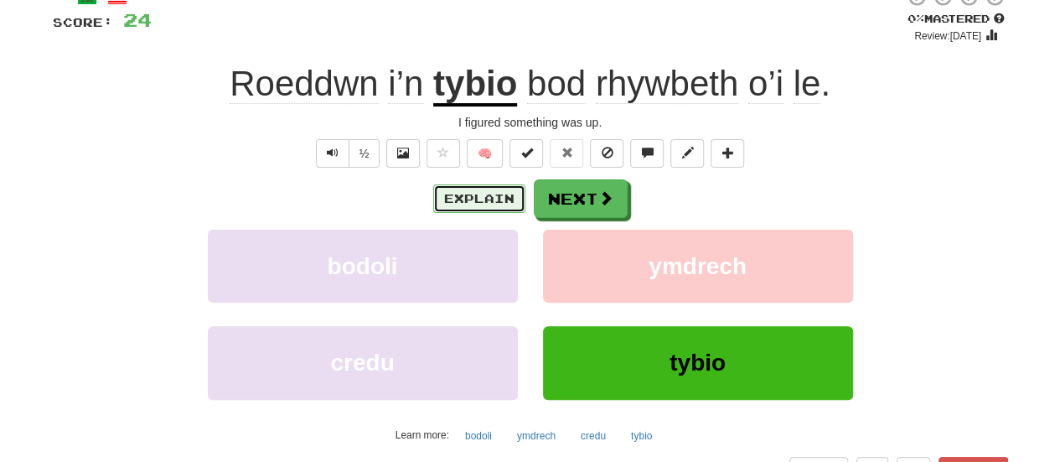
click at [483, 200] on button "Explain" at bounding box center [479, 198] width 92 height 29
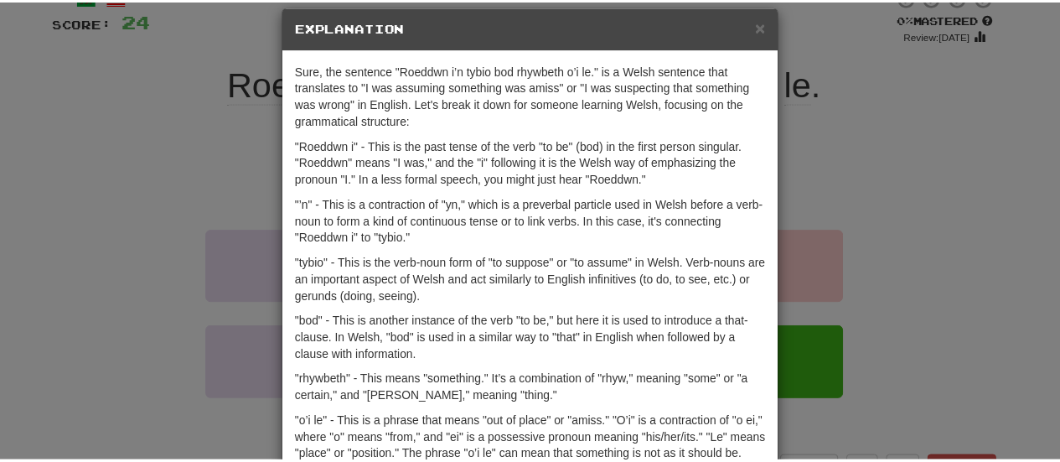
scroll to position [0, 0]
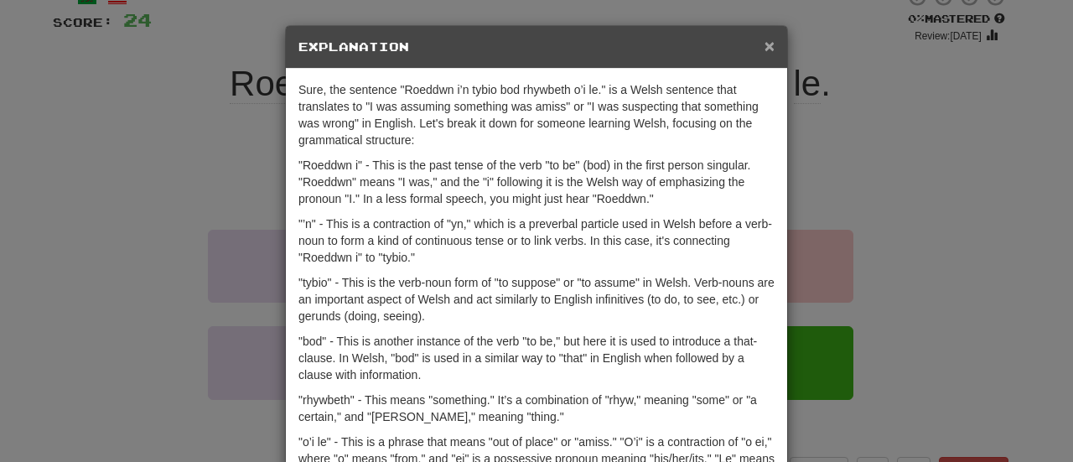
click at [767, 51] on span "×" at bounding box center [770, 45] width 10 height 19
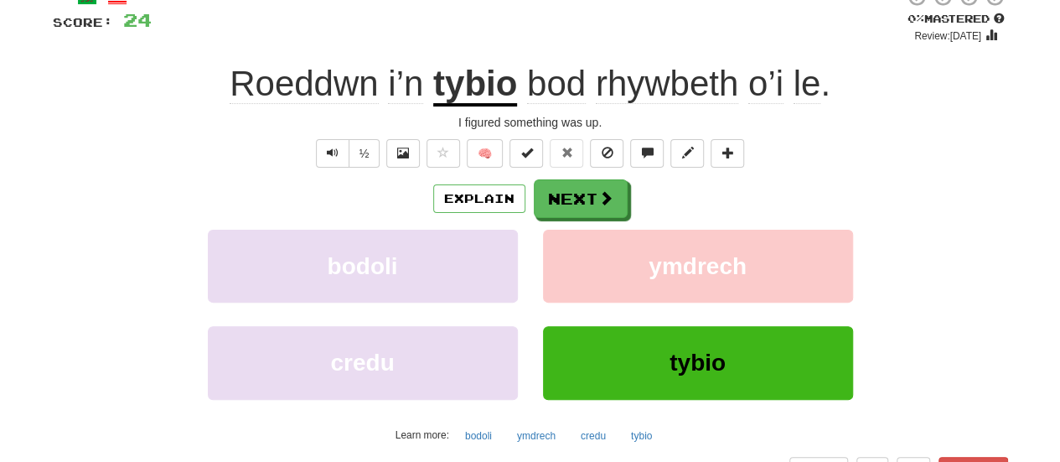
click at [357, 78] on span "Roeddwn" at bounding box center [304, 84] width 148 height 40
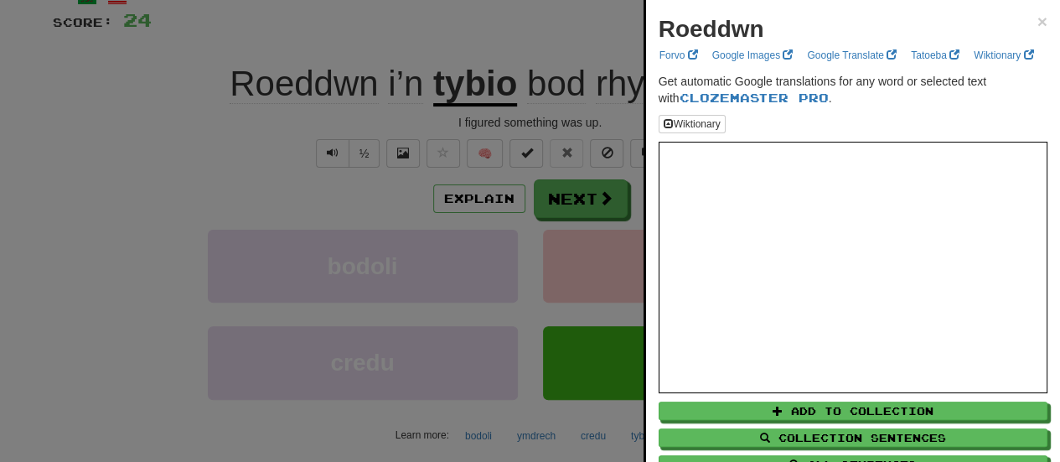
click at [419, 350] on div at bounding box center [530, 231] width 1060 height 462
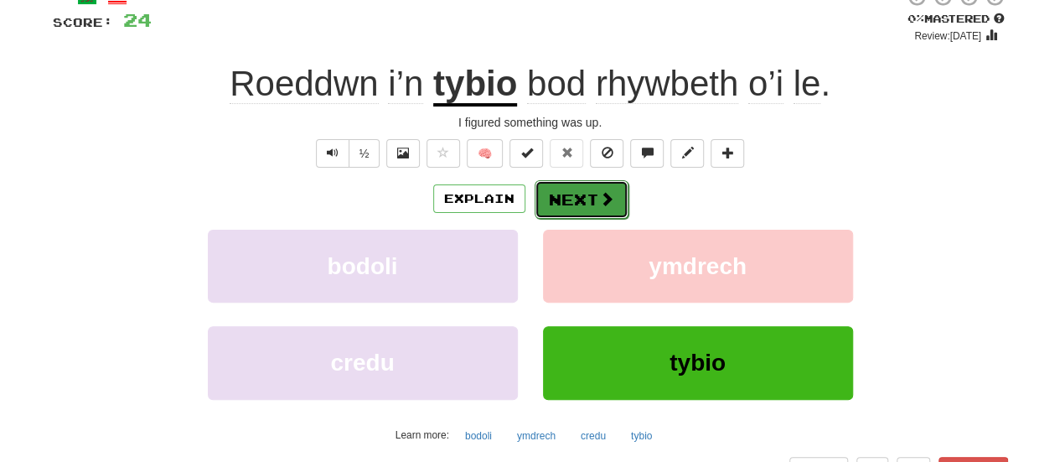
click at [578, 195] on button "Next" at bounding box center [582, 199] width 94 height 39
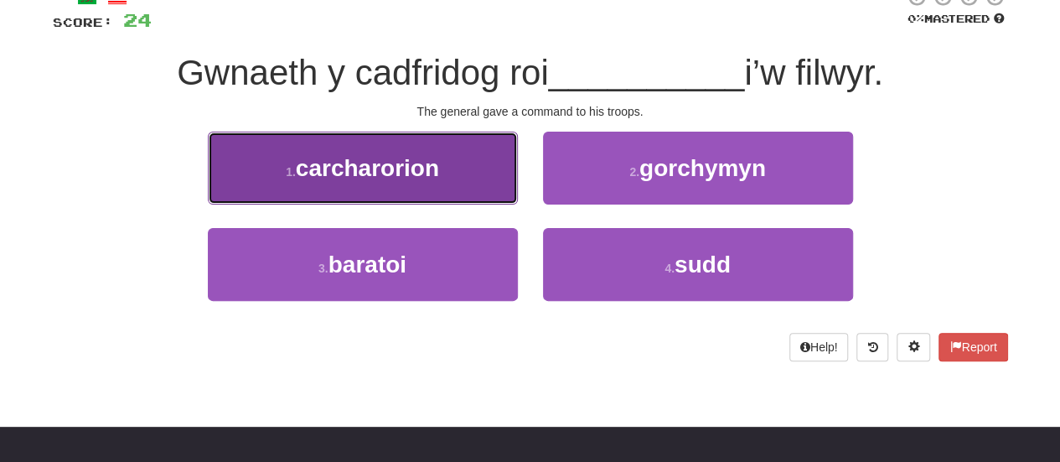
click at [355, 163] on span "carcharorion" at bounding box center [367, 168] width 143 height 26
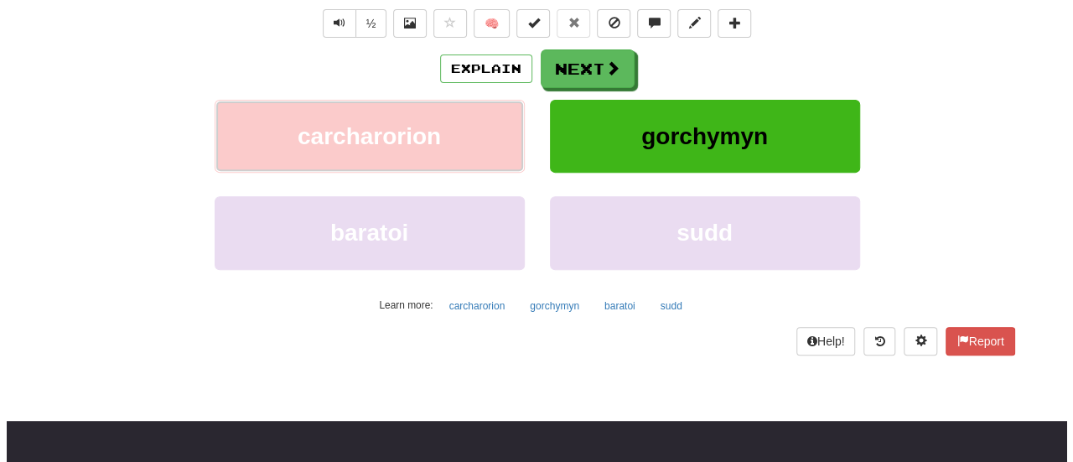
scroll to position [247, 0]
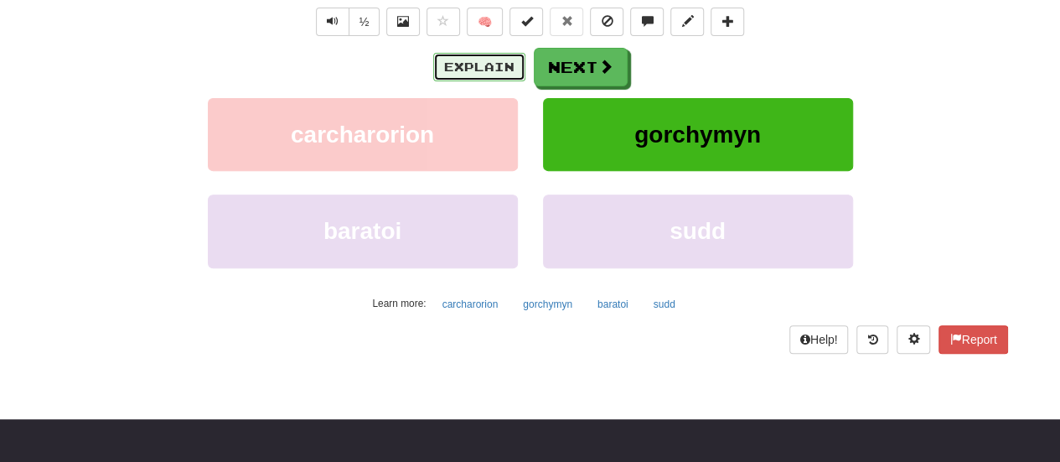
click at [464, 65] on button "Explain" at bounding box center [479, 67] width 92 height 29
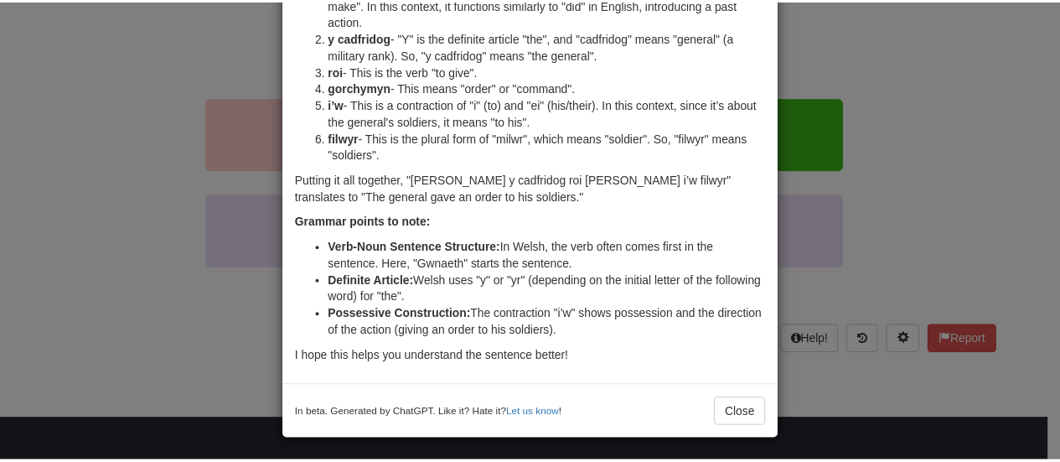
scroll to position [171, 0]
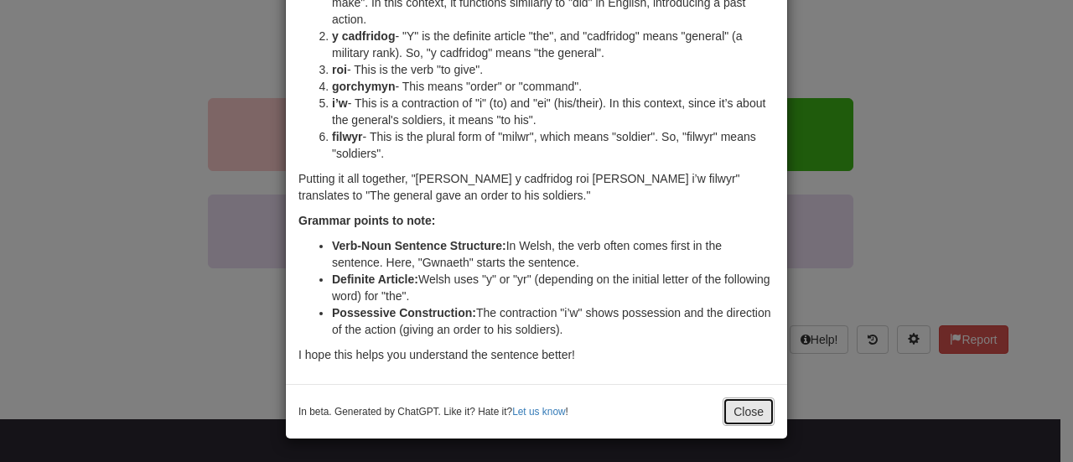
click at [743, 408] on button "Close" at bounding box center [749, 411] width 52 height 29
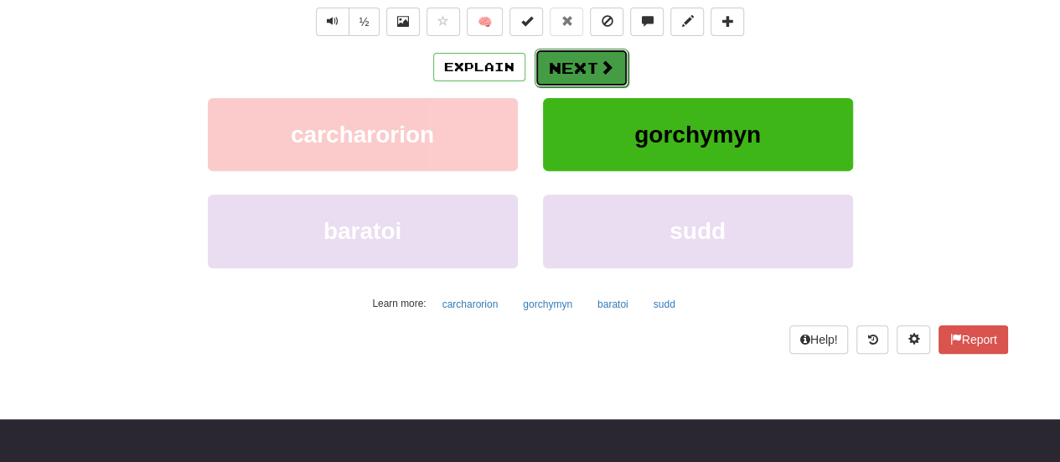
click at [572, 65] on button "Next" at bounding box center [582, 68] width 94 height 39
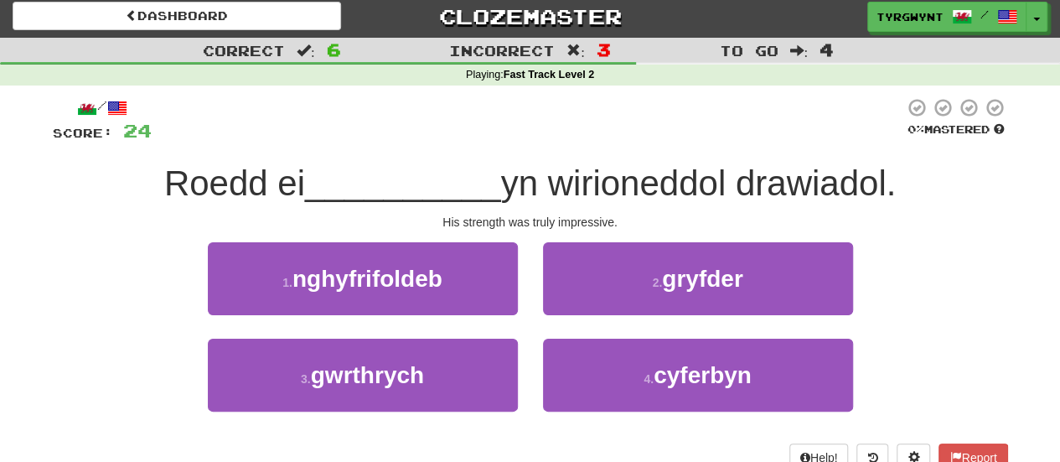
scroll to position [0, 0]
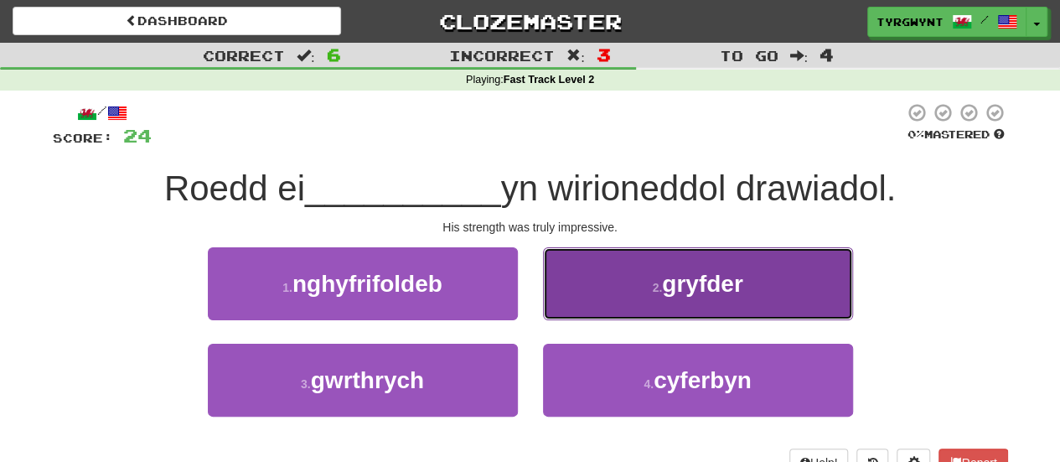
click at [722, 298] on button "2 . gryfder" at bounding box center [698, 283] width 310 height 73
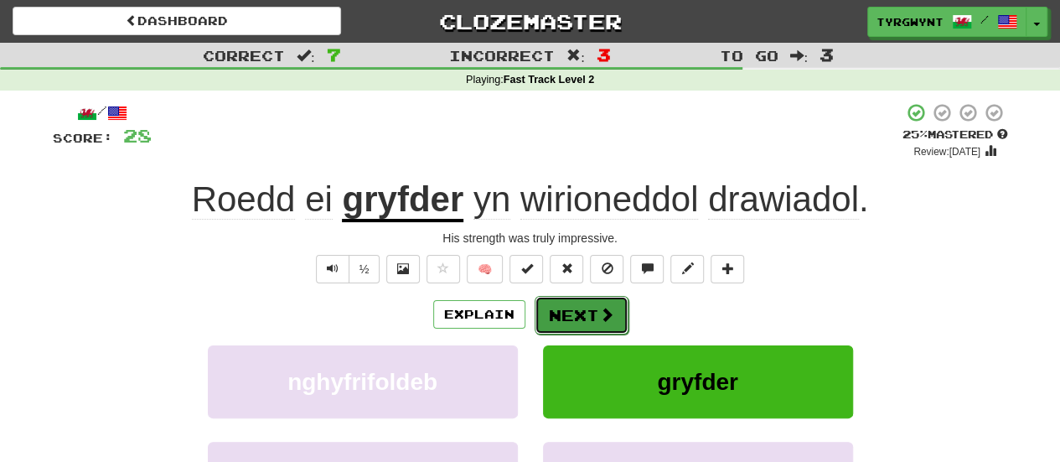
click at [574, 307] on button "Next" at bounding box center [582, 315] width 94 height 39
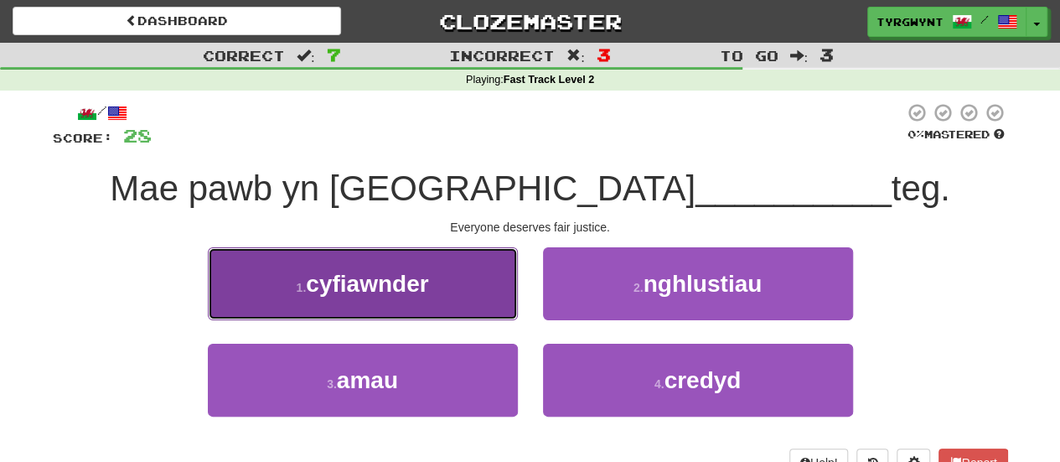
click at [400, 283] on span "cyfiawnder" at bounding box center [367, 284] width 122 height 26
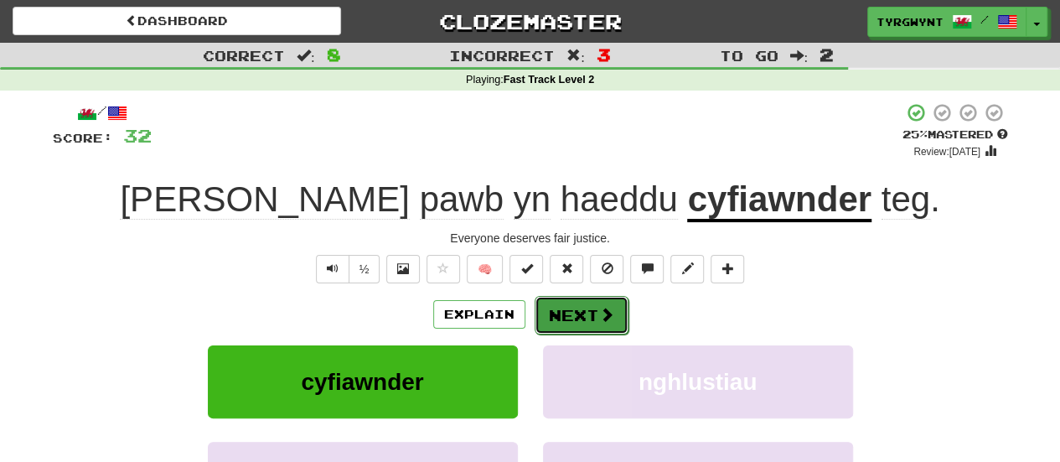
click at [580, 313] on button "Next" at bounding box center [582, 315] width 94 height 39
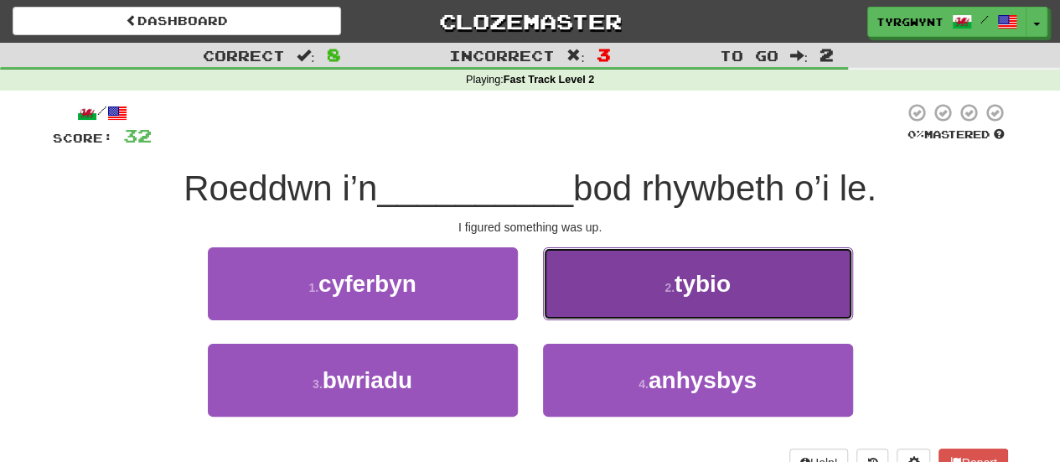
click at [721, 287] on span "tybio" at bounding box center [703, 284] width 56 height 26
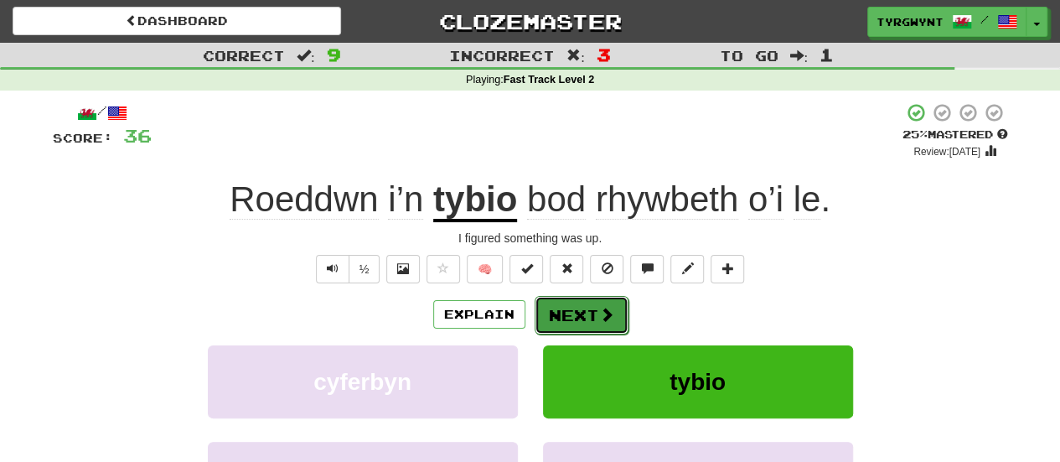
click at [585, 309] on button "Next" at bounding box center [582, 315] width 94 height 39
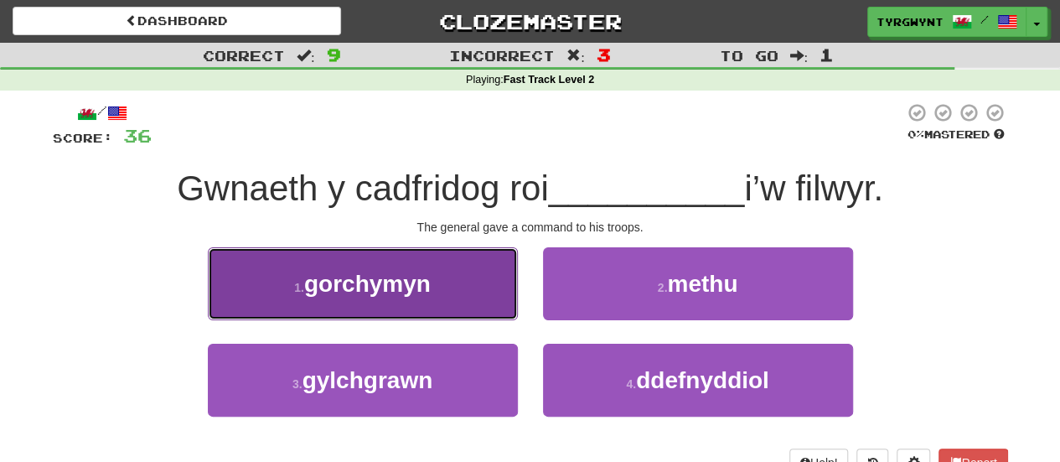
click at [382, 281] on span "gorchymyn" at bounding box center [367, 284] width 127 height 26
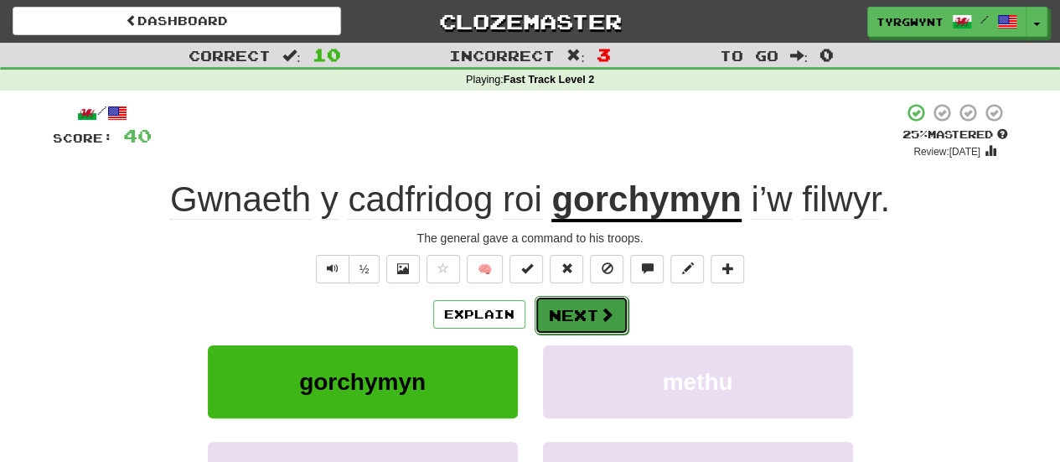
click at [577, 313] on button "Next" at bounding box center [582, 315] width 94 height 39
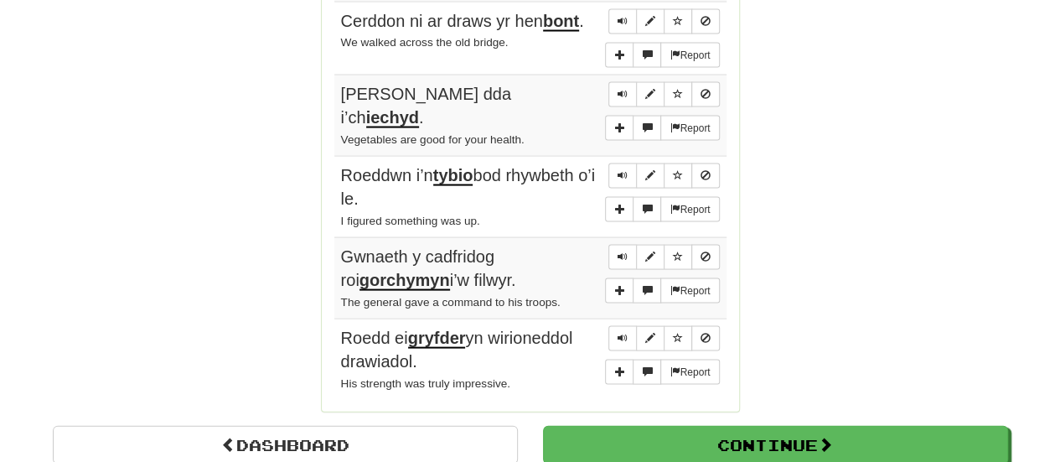
scroll to position [1605, 0]
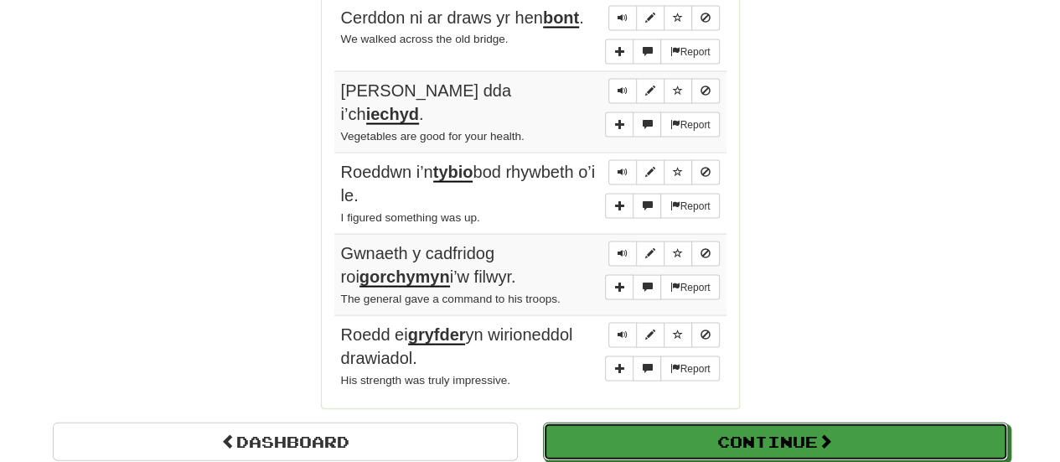
click at [769, 423] on button "Continue" at bounding box center [775, 442] width 465 height 39
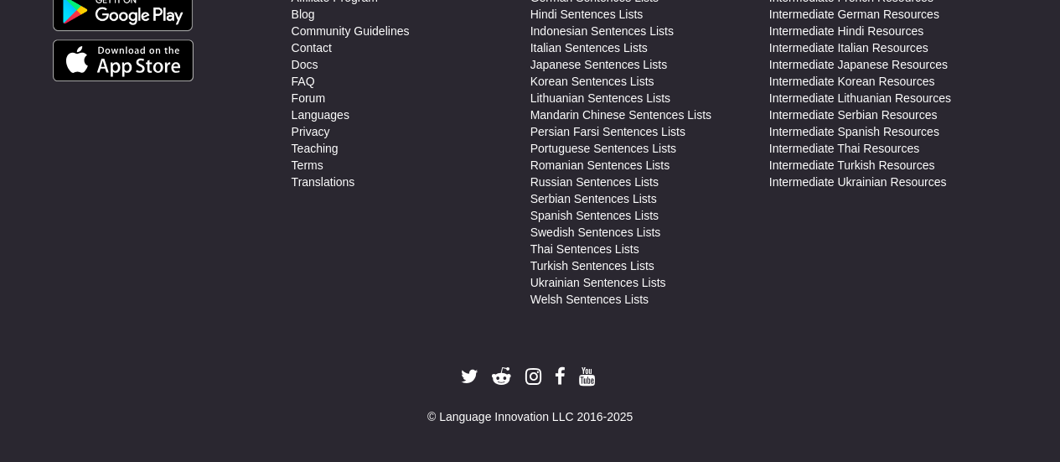
scroll to position [632, 0]
